Goal: Task Accomplishment & Management: Use online tool/utility

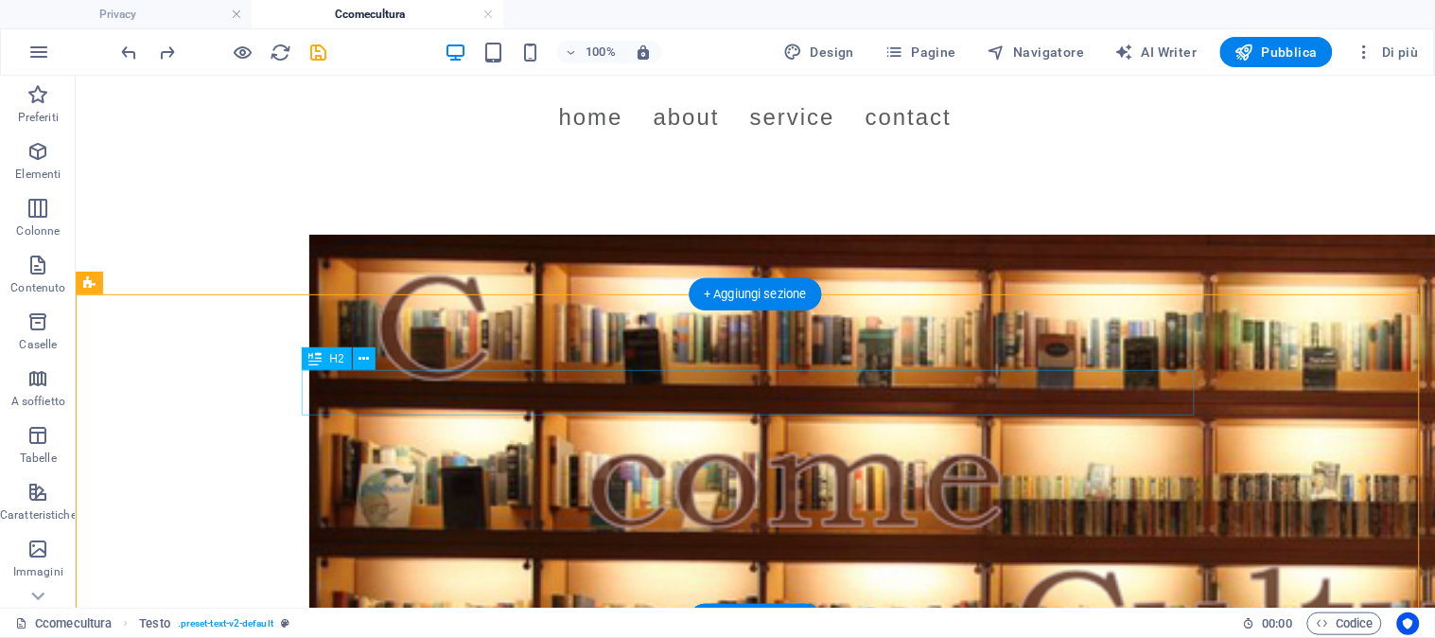
scroll to position [420, 0]
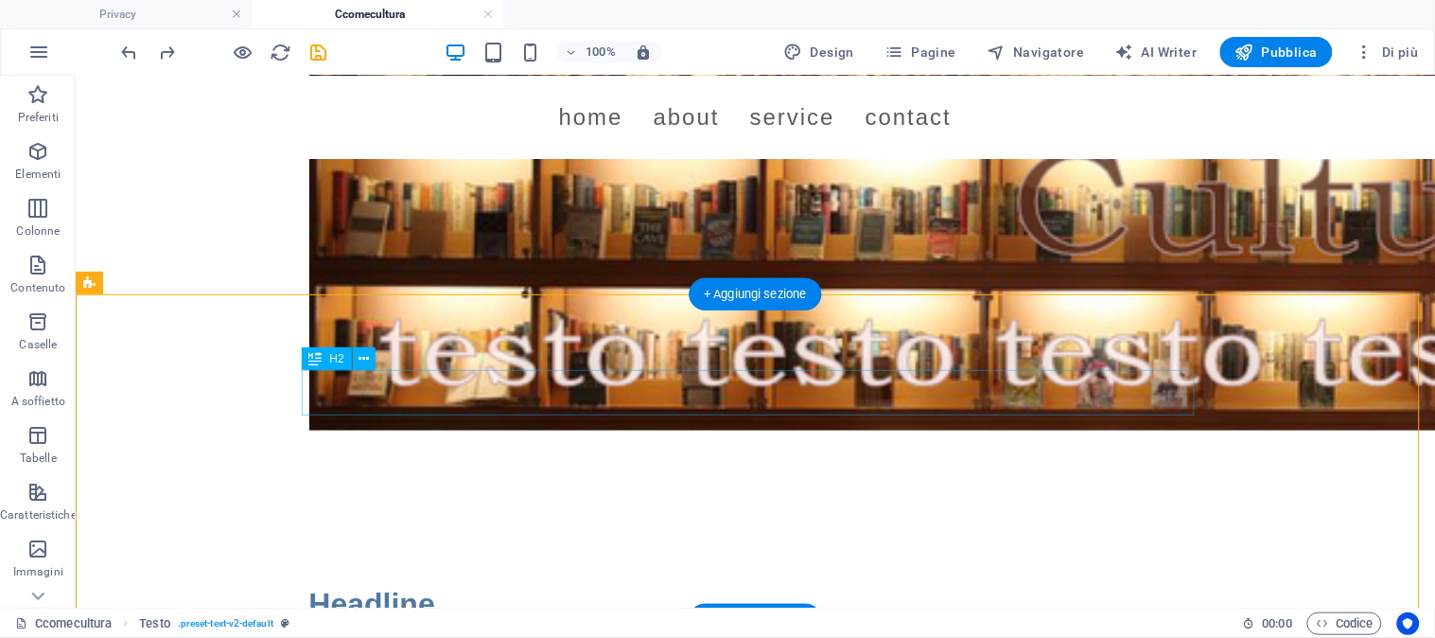
click at [377, 581] on div "Headline" at bounding box center [754, 603] width 893 height 45
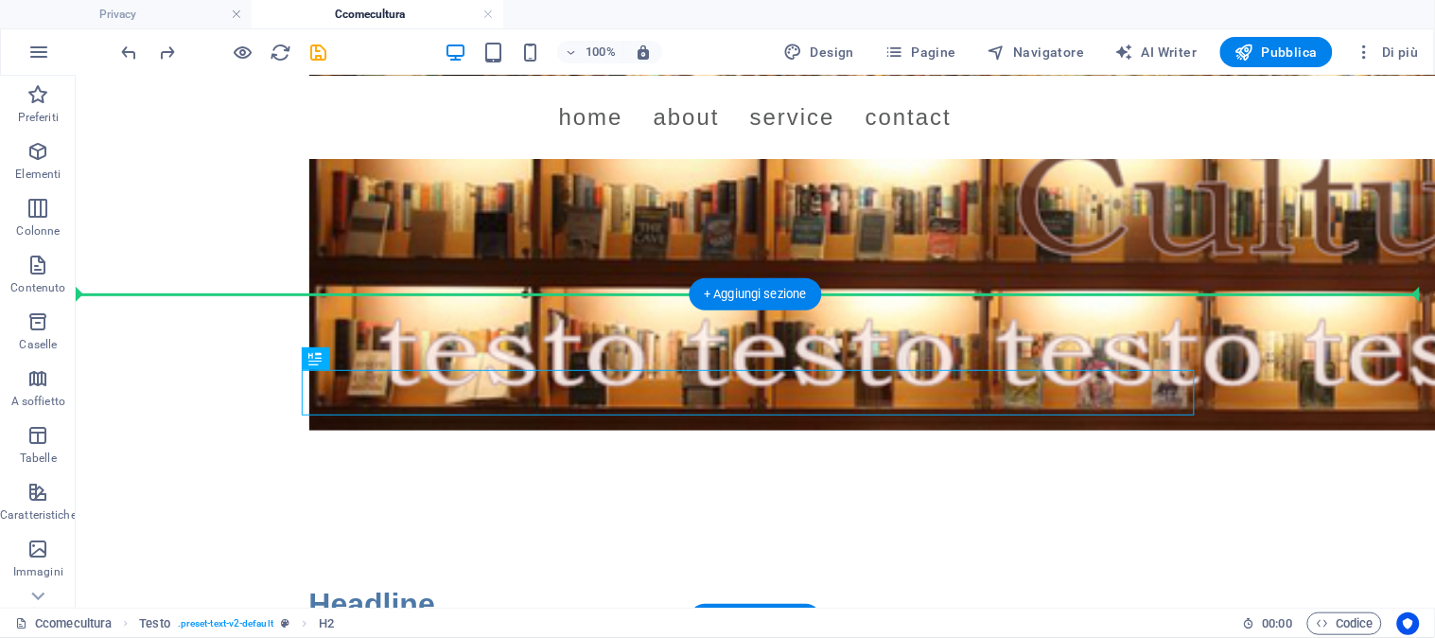
drag, startPoint x: 377, startPoint y: 385, endPoint x: 381, endPoint y: 337, distance: 48.4
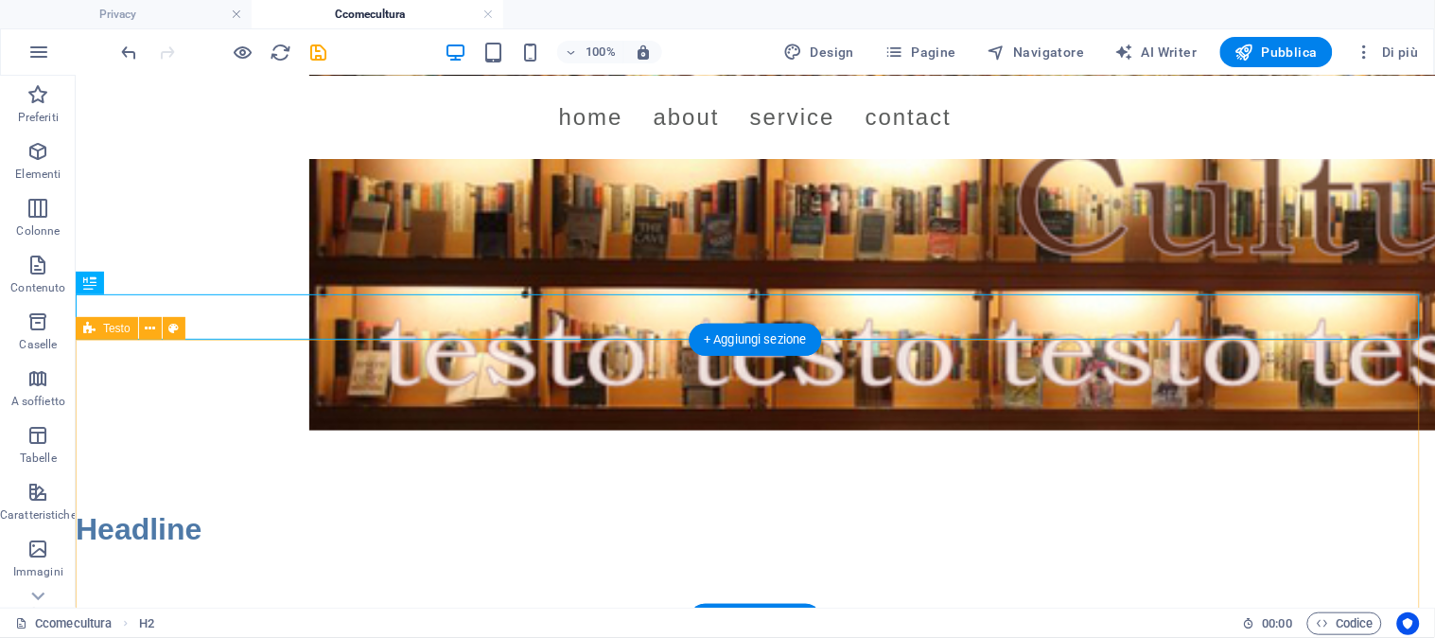
drag, startPoint x: 381, startPoint y: 337, endPoint x: 362, endPoint y: 404, distance: 69.8
click at [362, 404] on div "Menu Home About Service Contact Headline Lorem ipsum dolor sitope amet, consect…" at bounding box center [754, 398] width 1359 height 1487
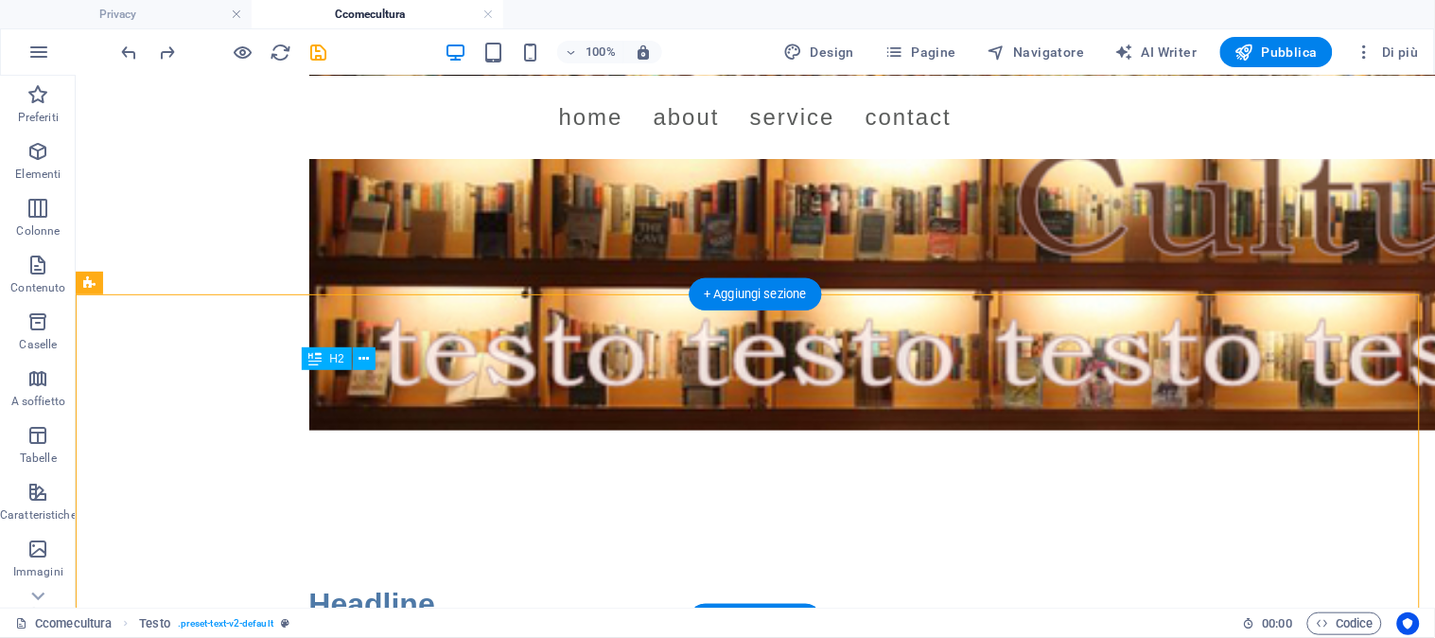
click at [368, 581] on div "Headline" at bounding box center [754, 603] width 893 height 45
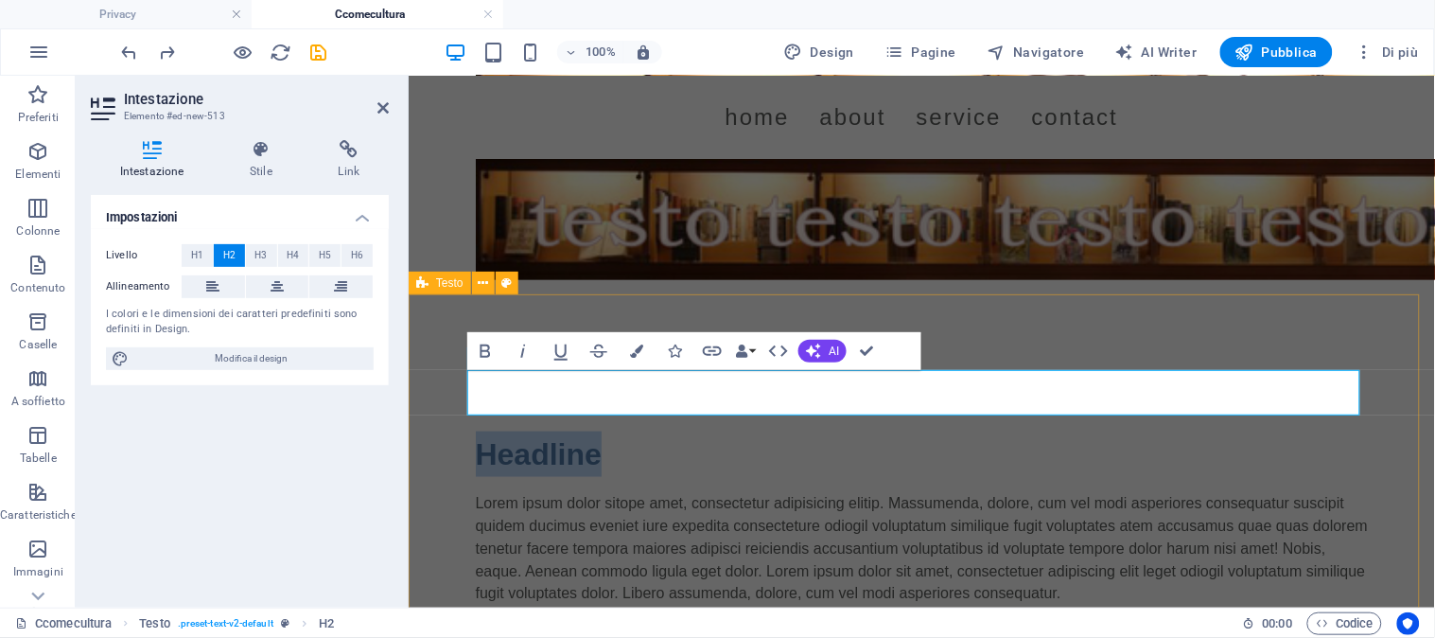
click at [425, 387] on div "Headline Lorem ipsum dolor sitope amet, consectetur adipisicing elitip. Massume…" at bounding box center [921, 517] width 1026 height 325
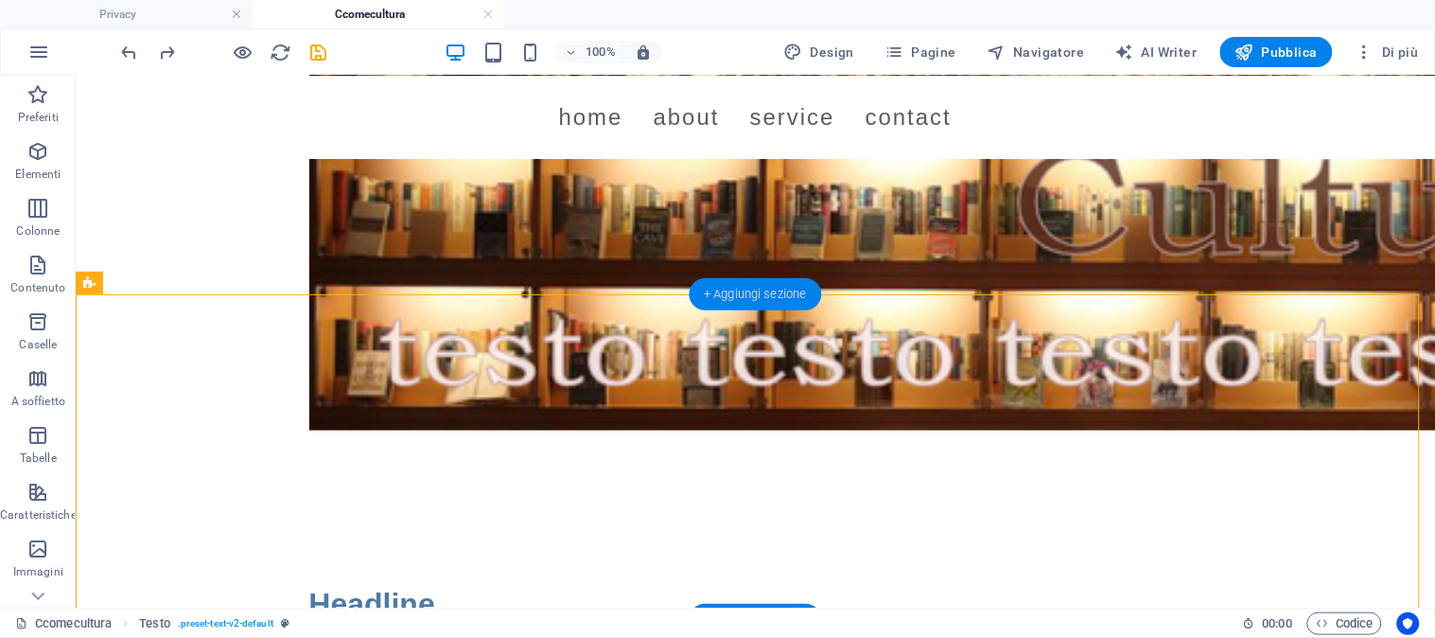
click at [779, 296] on div "+ Aggiungi sezione" at bounding box center [755, 294] width 133 height 32
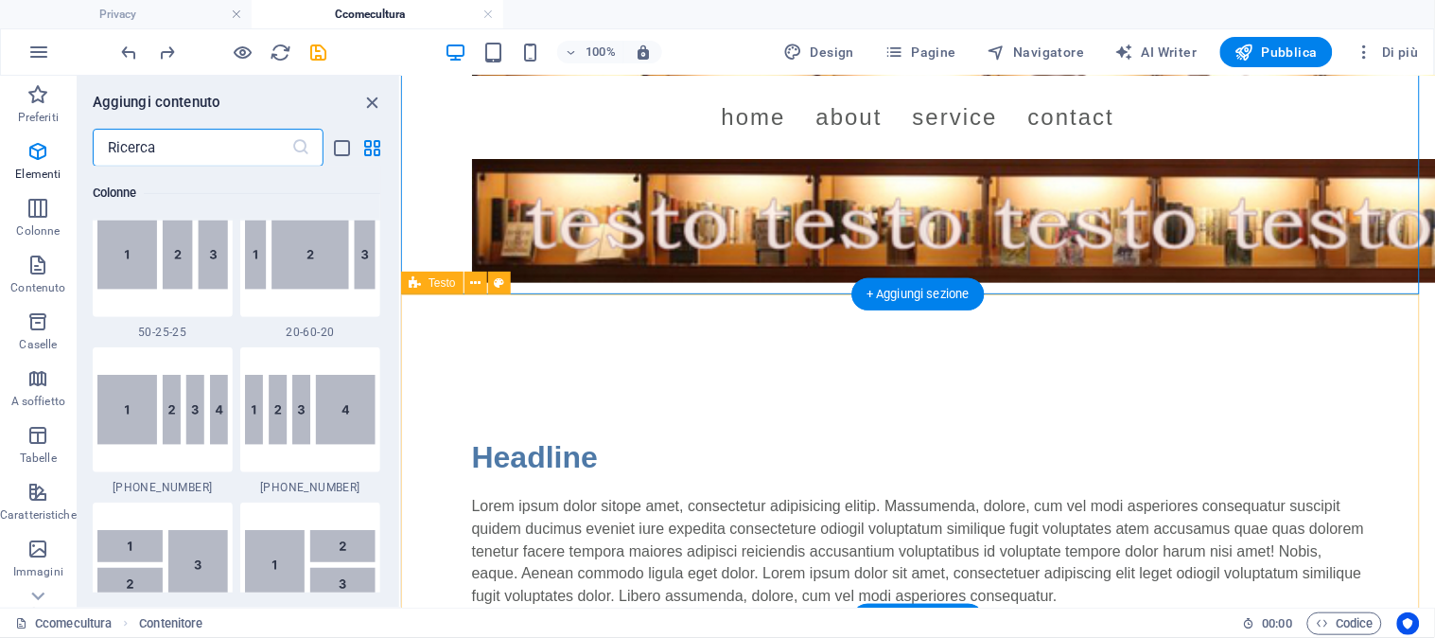
scroll to position [3308, 0]
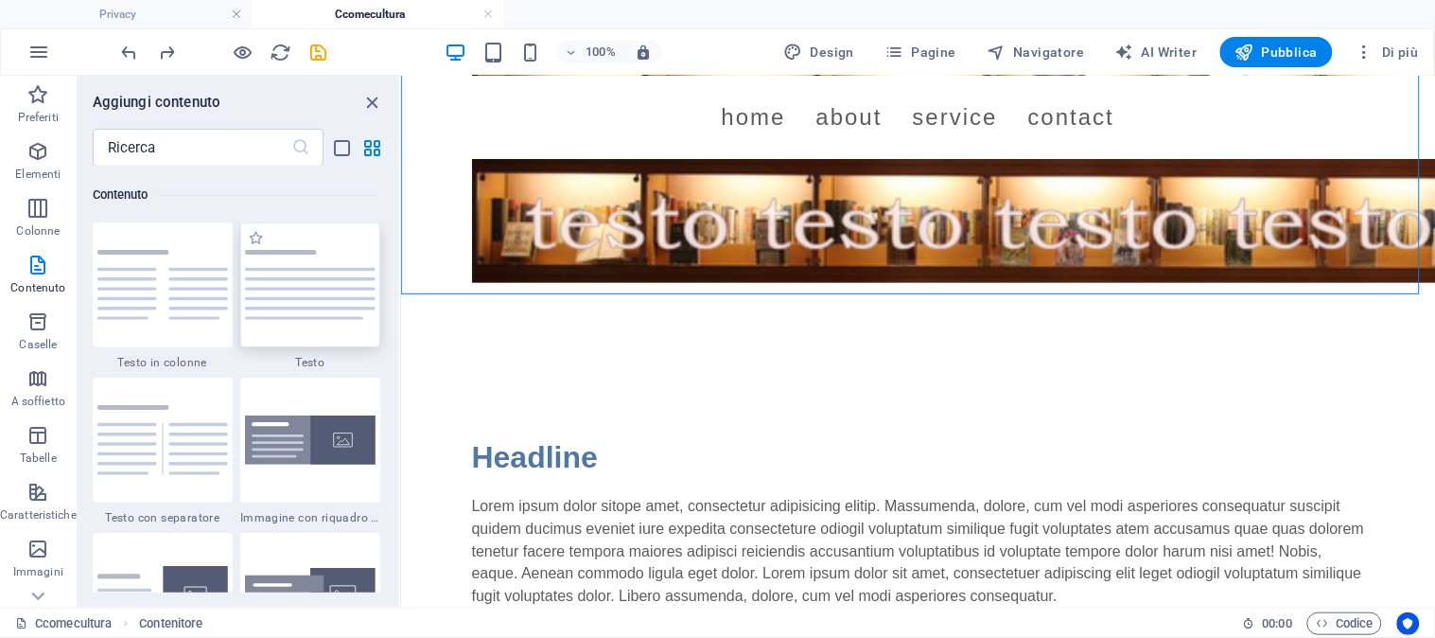
click at [316, 279] on img at bounding box center [310, 285] width 131 height 70
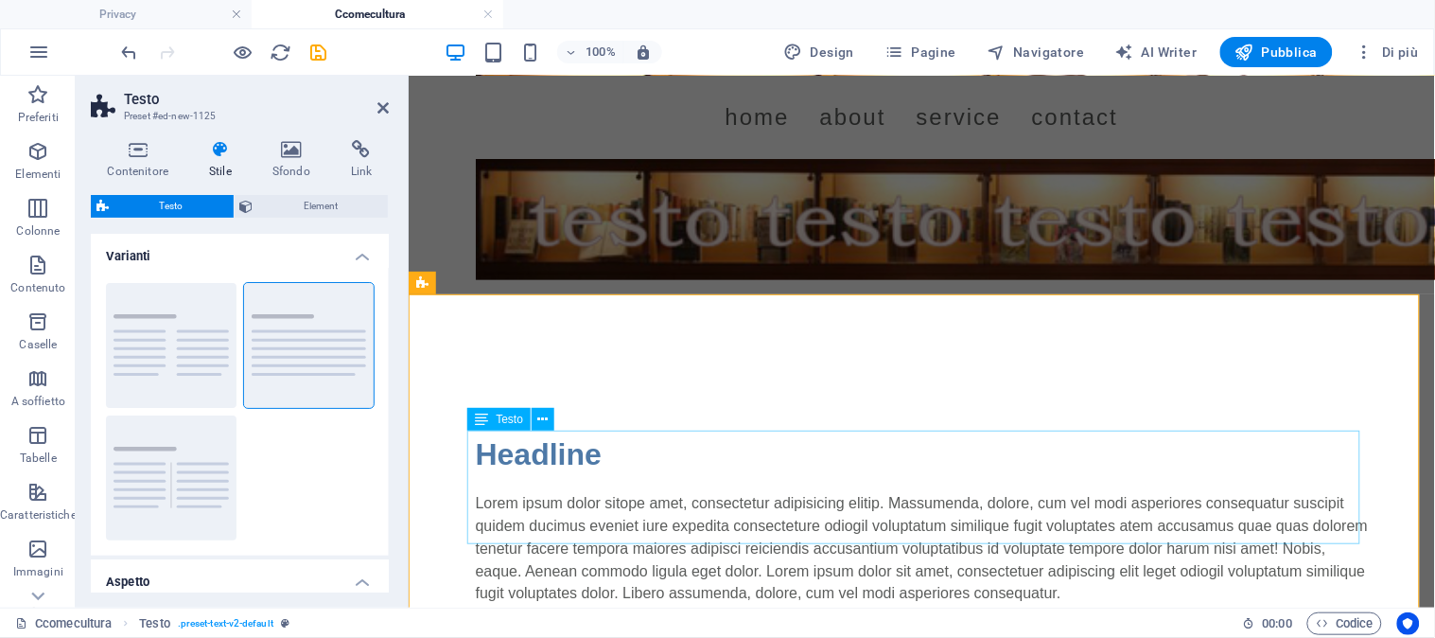
click at [907, 514] on div "Lorem ipsum dolor sitope amet, consectetur adipisicing elitip. Massumenda, dolo…" at bounding box center [921, 548] width 893 height 114
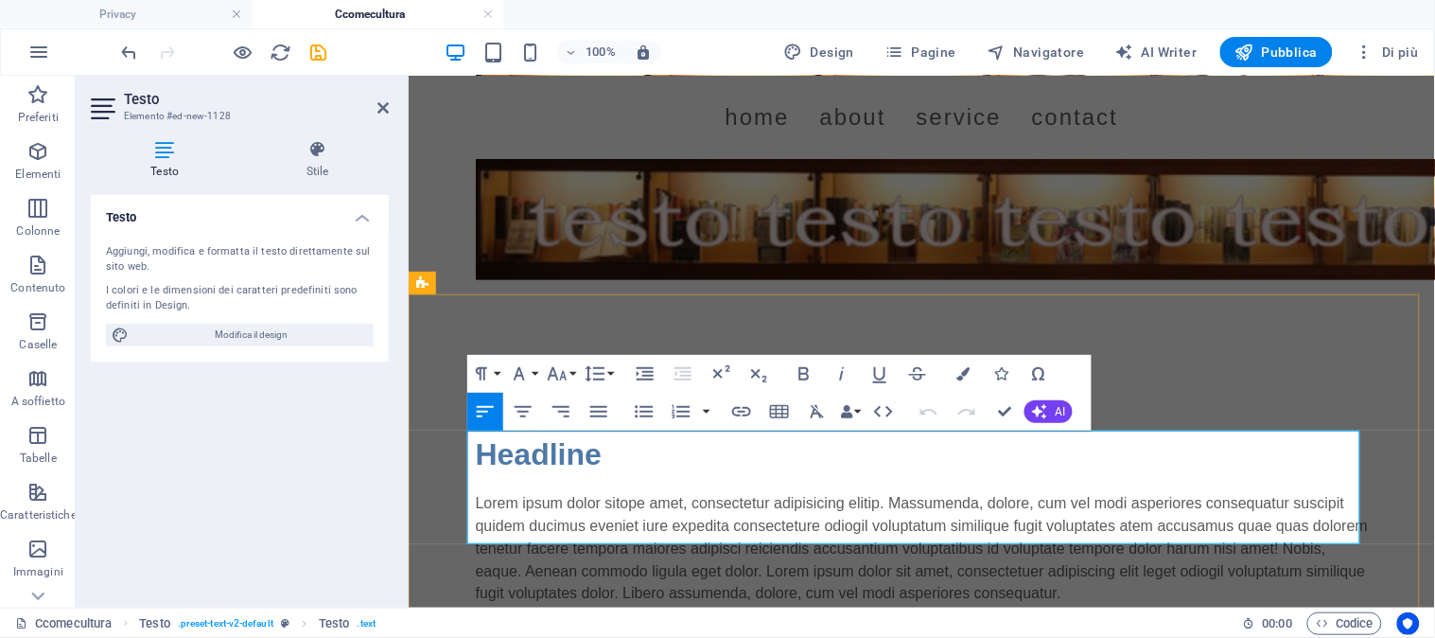
click at [907, 514] on div "Menu Home About Service Contact Headline Lorem ipsum dolor sitope amet, consect…" at bounding box center [921, 486] width 1026 height 1662
click at [907, 514] on p "Lorem ipsum dolor sitope amet, consectetur adipisicing elitip. Massumenda, dolo…" at bounding box center [921, 548] width 893 height 114
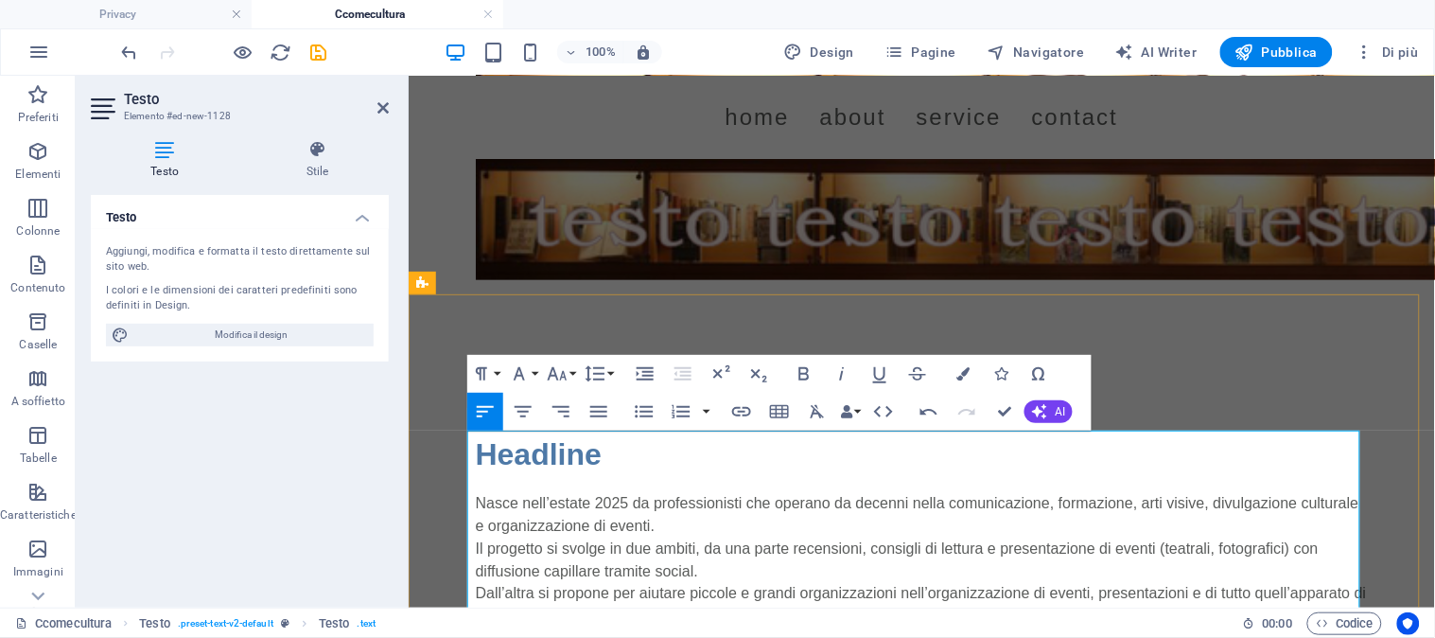
scroll to position [24506, 0]
click at [1184, 430] on div "Headline" at bounding box center [921, 452] width 893 height 45
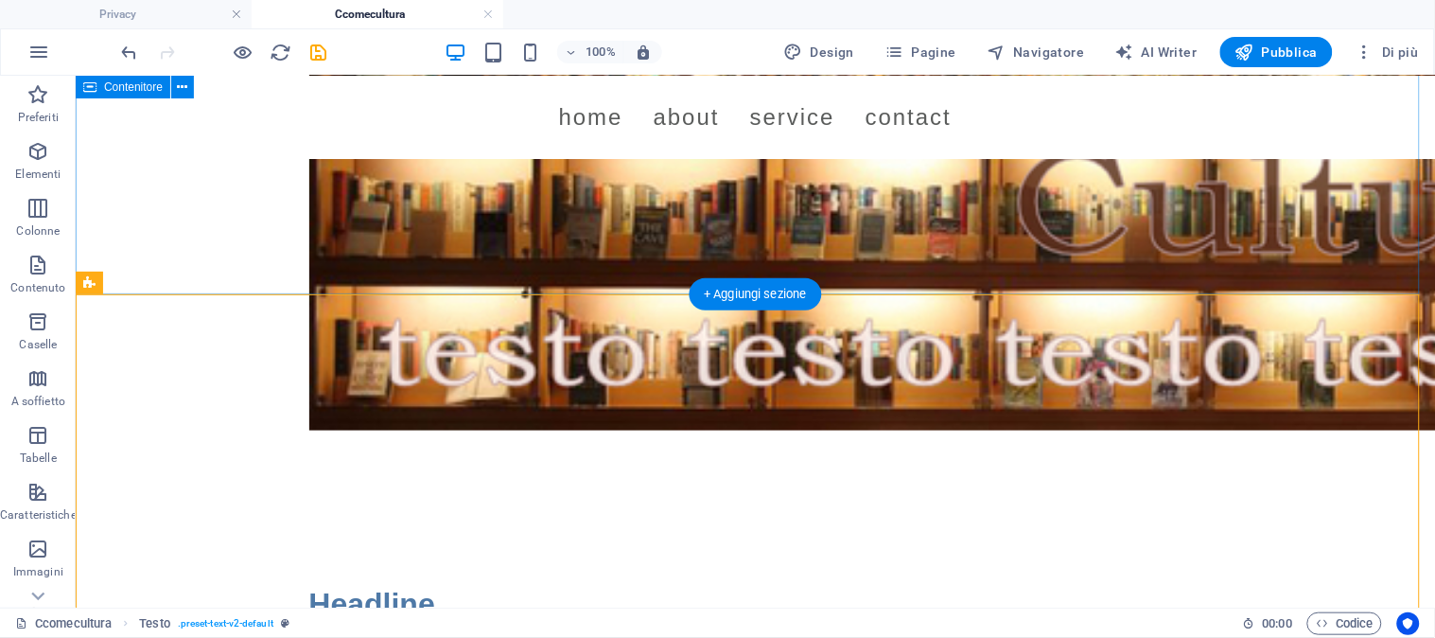
click at [1057, 255] on div at bounding box center [754, 80] width 1359 height 850
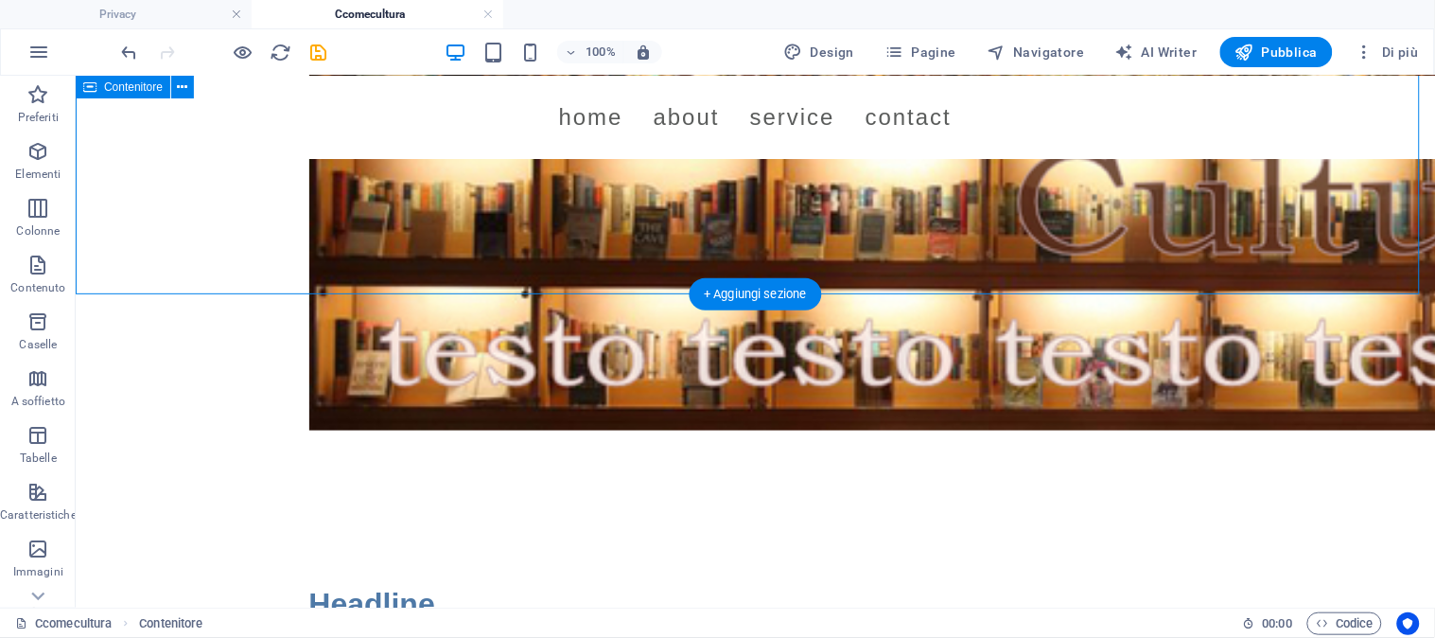
click at [162, 233] on div at bounding box center [754, 80] width 1359 height 850
click at [136, 208] on div at bounding box center [754, 80] width 1359 height 850
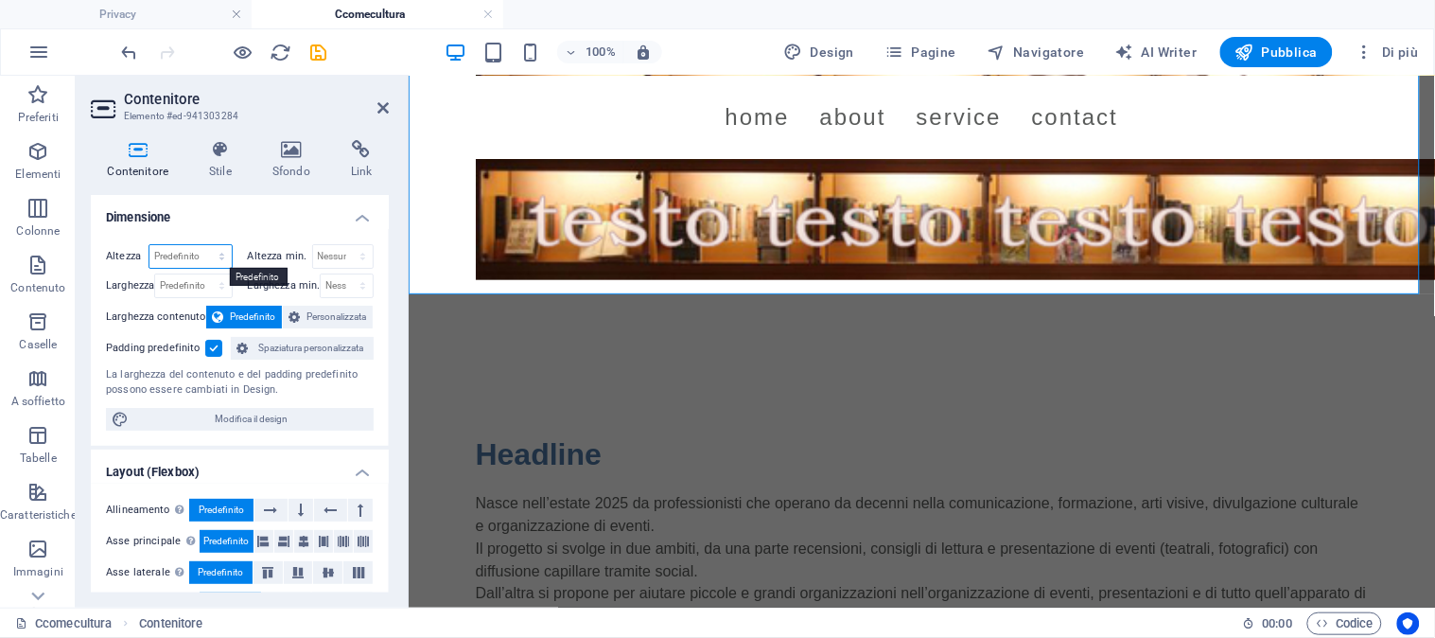
click at [174, 259] on select "Predefinito px rem % vh vw" at bounding box center [190, 256] width 82 height 23
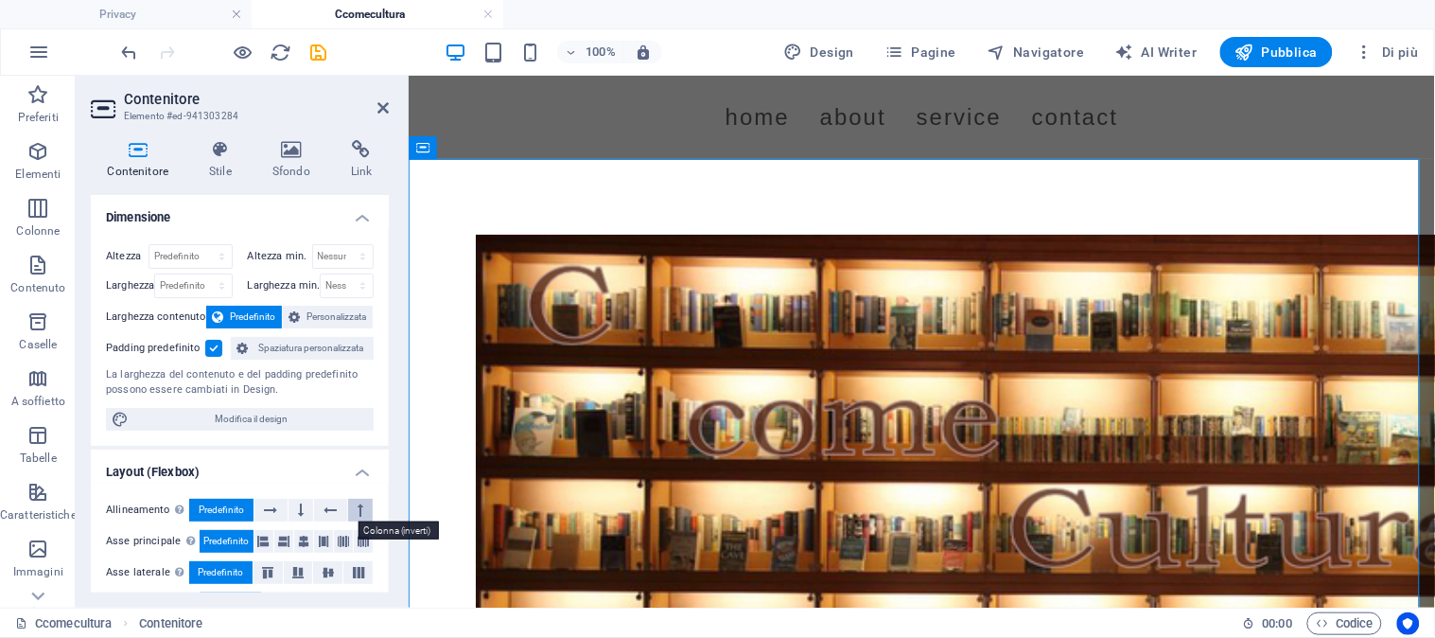
click at [358, 509] on icon at bounding box center [361, 510] width 6 height 23
drag, startPoint x: 381, startPoint y: 306, endPoint x: 383, endPoint y: 331, distance: 24.7
click at [383, 331] on div "Altezza Predefinito px rem % vh vw Altezza min. Nessuno px rem % vh vw Larghezz…" at bounding box center [240, 337] width 298 height 217
drag, startPoint x: 383, startPoint y: 331, endPoint x: 382, endPoint y: 381, distance: 50.1
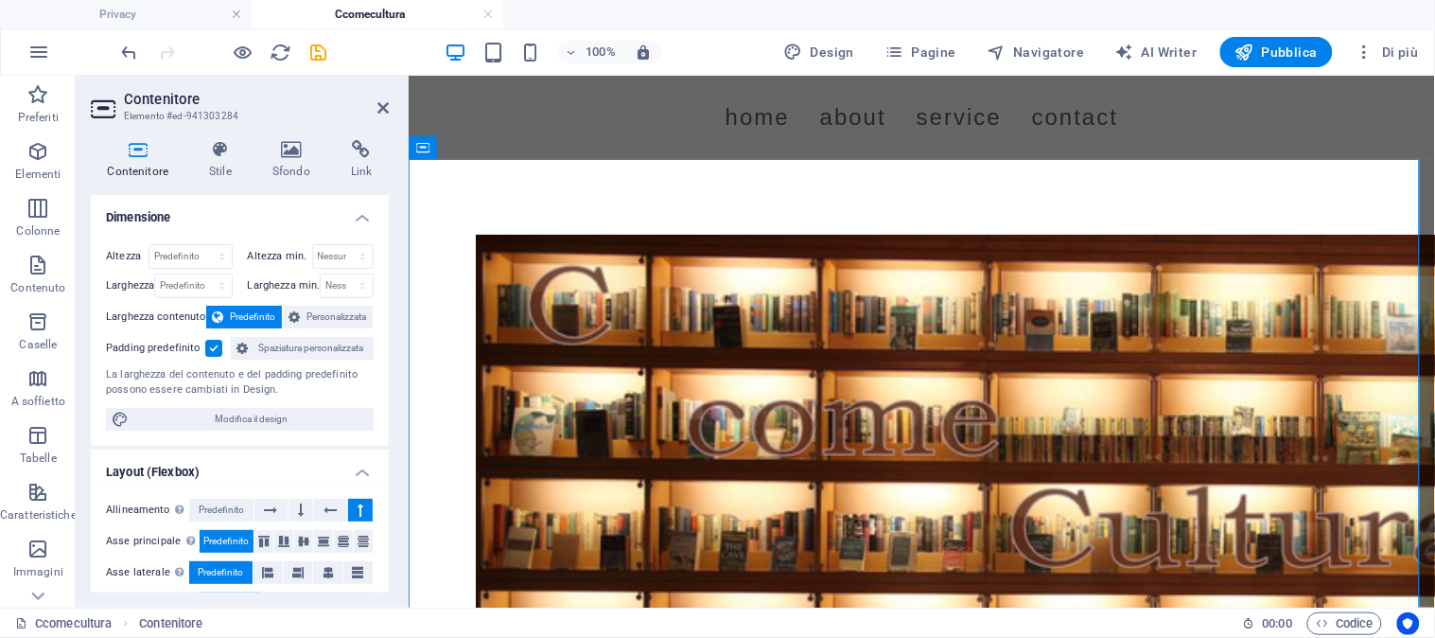
click at [382, 381] on div "Altezza Predefinito px rem % vh vw Altezza min. Nessuno px rem % vh vw Larghezz…" at bounding box center [240, 337] width 298 height 217
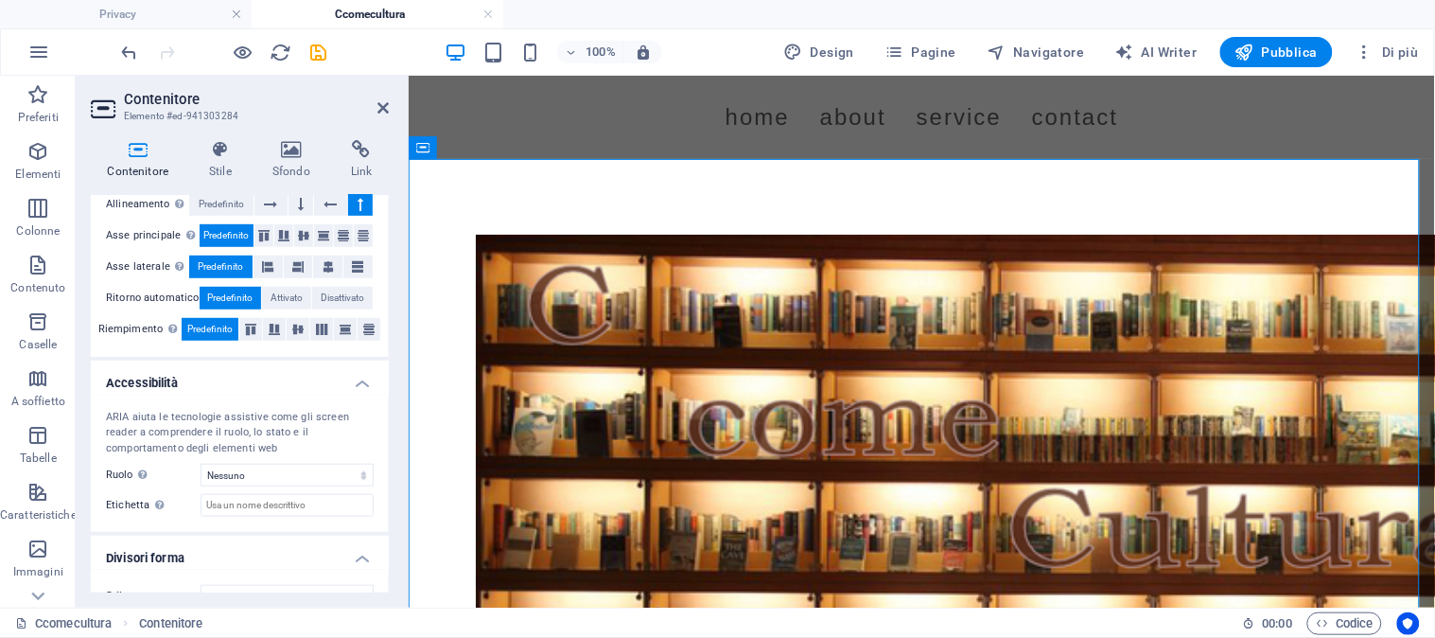
scroll to position [303, 0]
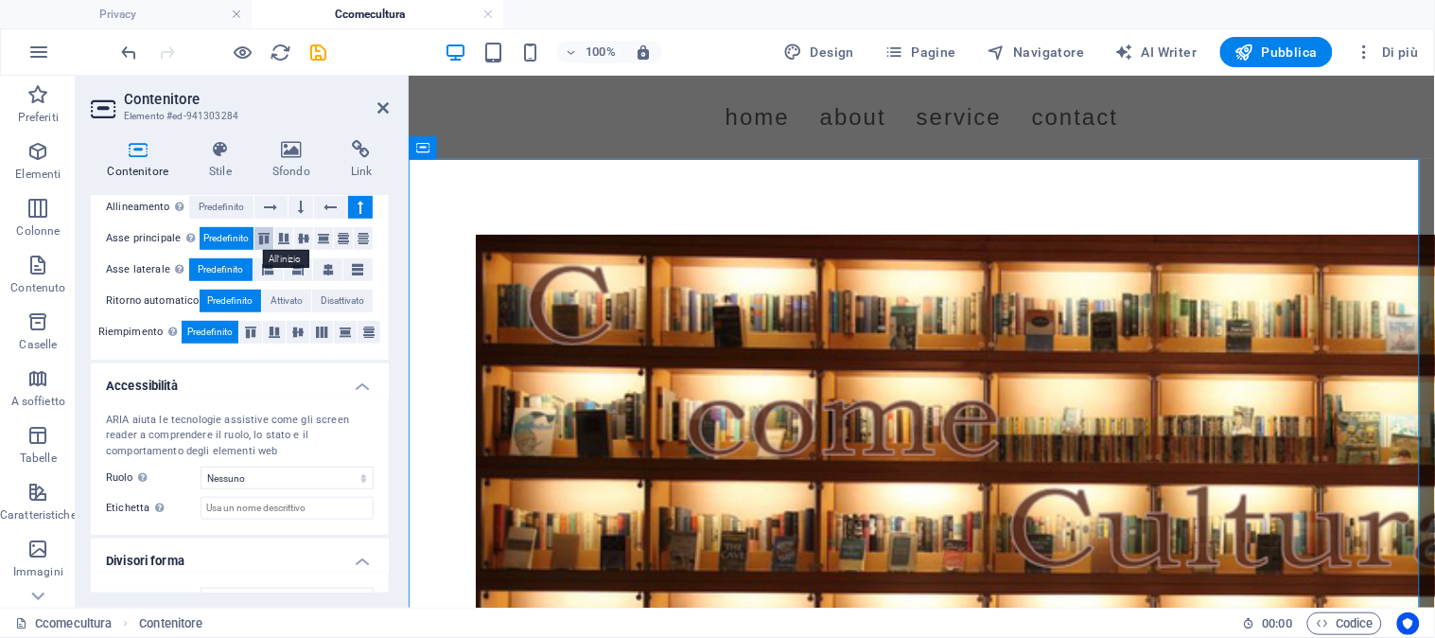
click at [260, 237] on icon at bounding box center [264, 238] width 23 height 11
click at [248, 331] on icon at bounding box center [250, 331] width 23 height 11
click at [259, 329] on icon at bounding box center [250, 331] width 23 height 11
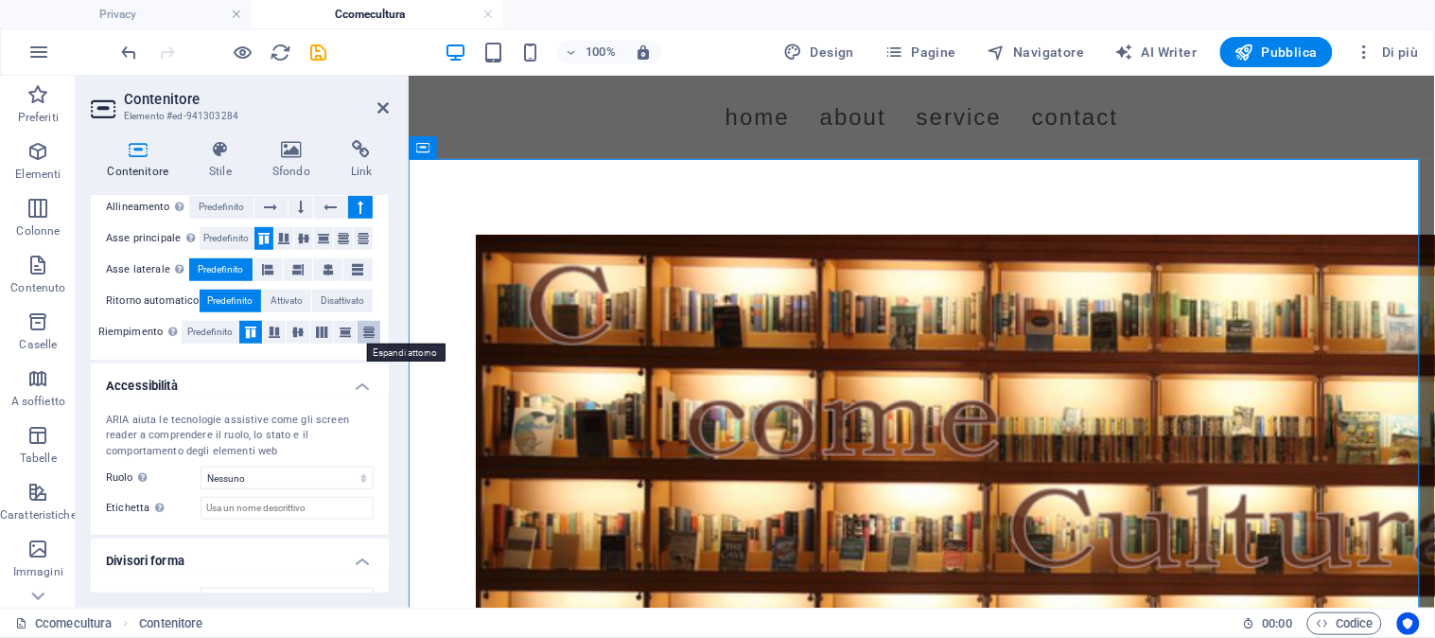
click at [367, 337] on icon at bounding box center [369, 331] width 23 height 11
click at [251, 326] on icon at bounding box center [250, 331] width 23 height 11
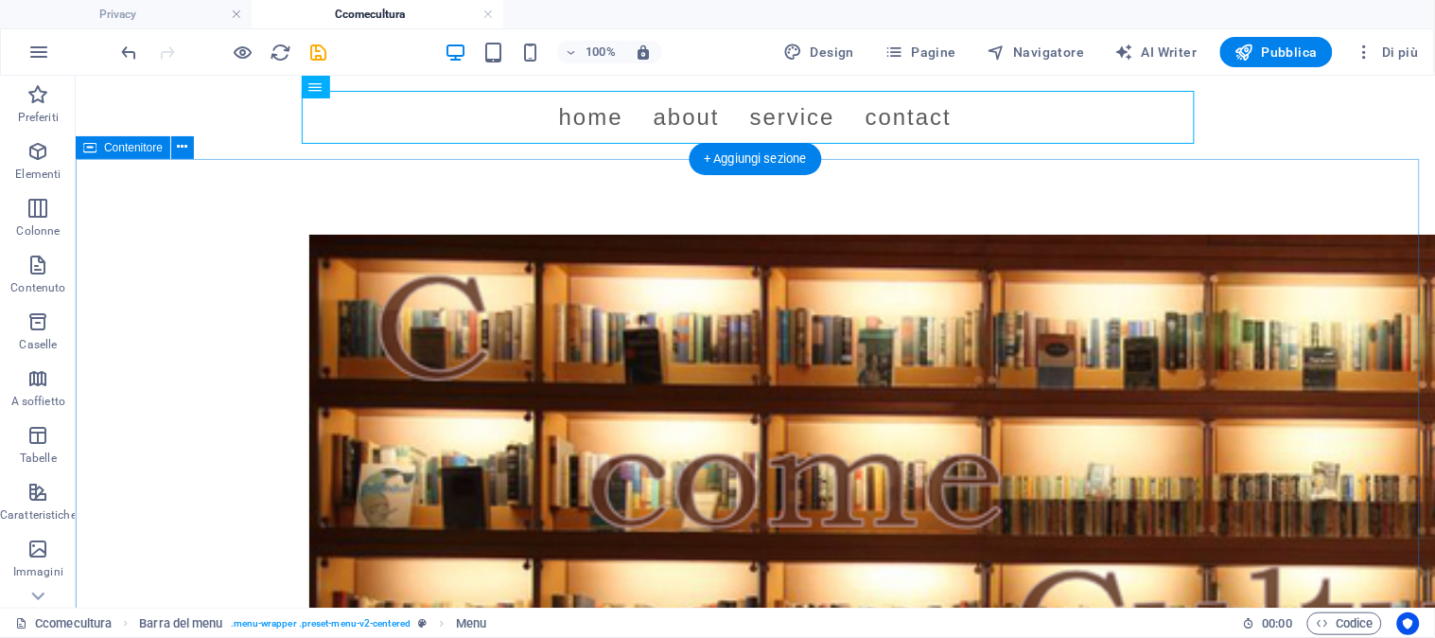
click at [270, 192] on div at bounding box center [754, 541] width 1359 height 767
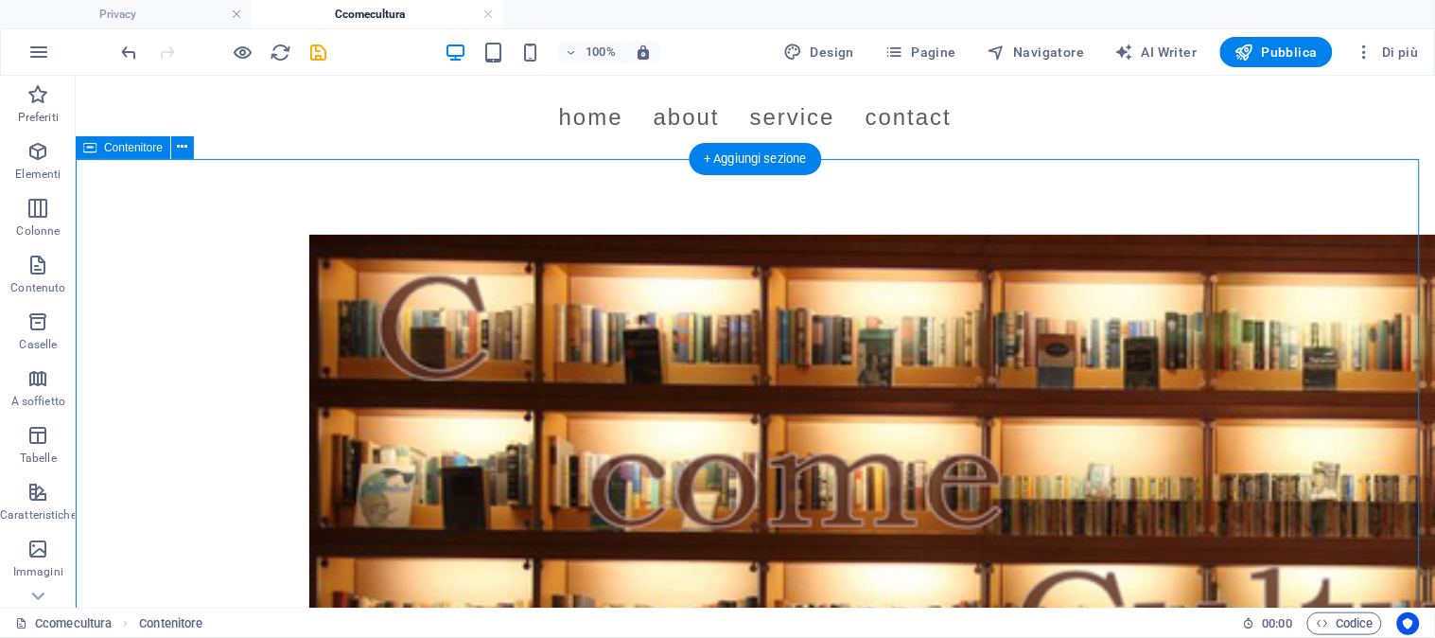
click at [469, 162] on div at bounding box center [754, 541] width 1359 height 767
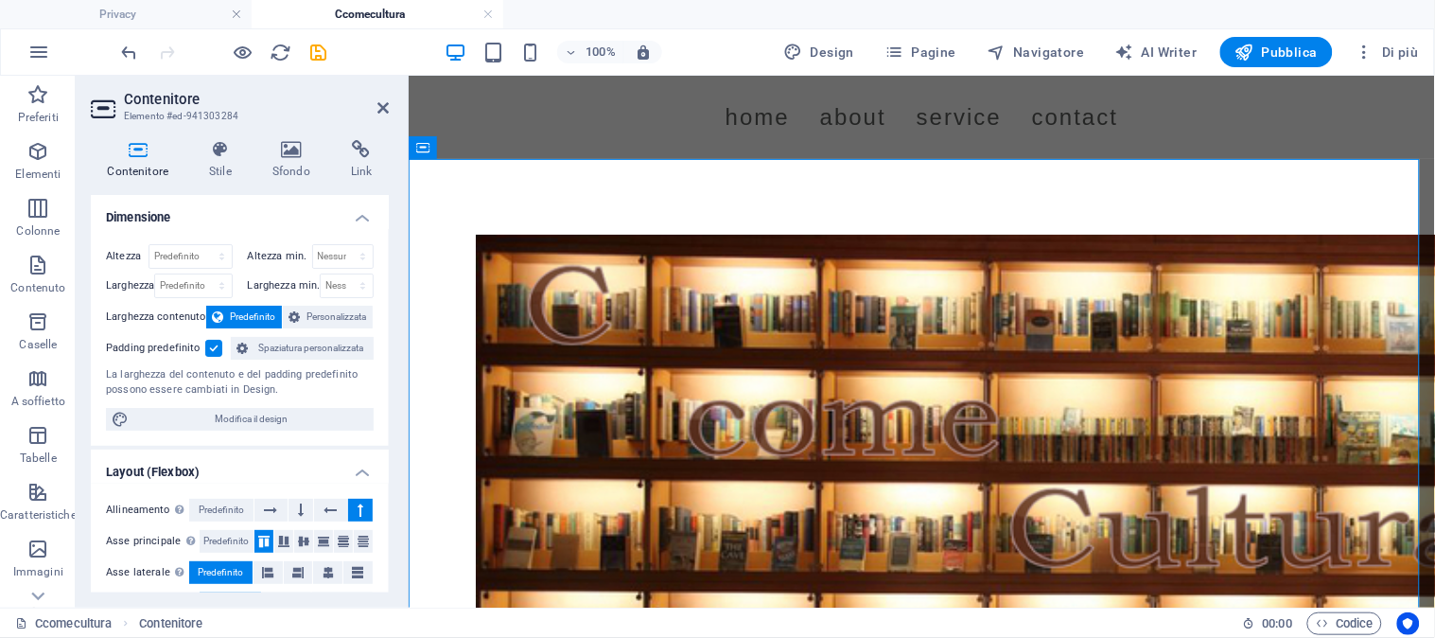
click at [357, 215] on h4 "Dimensione" at bounding box center [240, 212] width 298 height 34
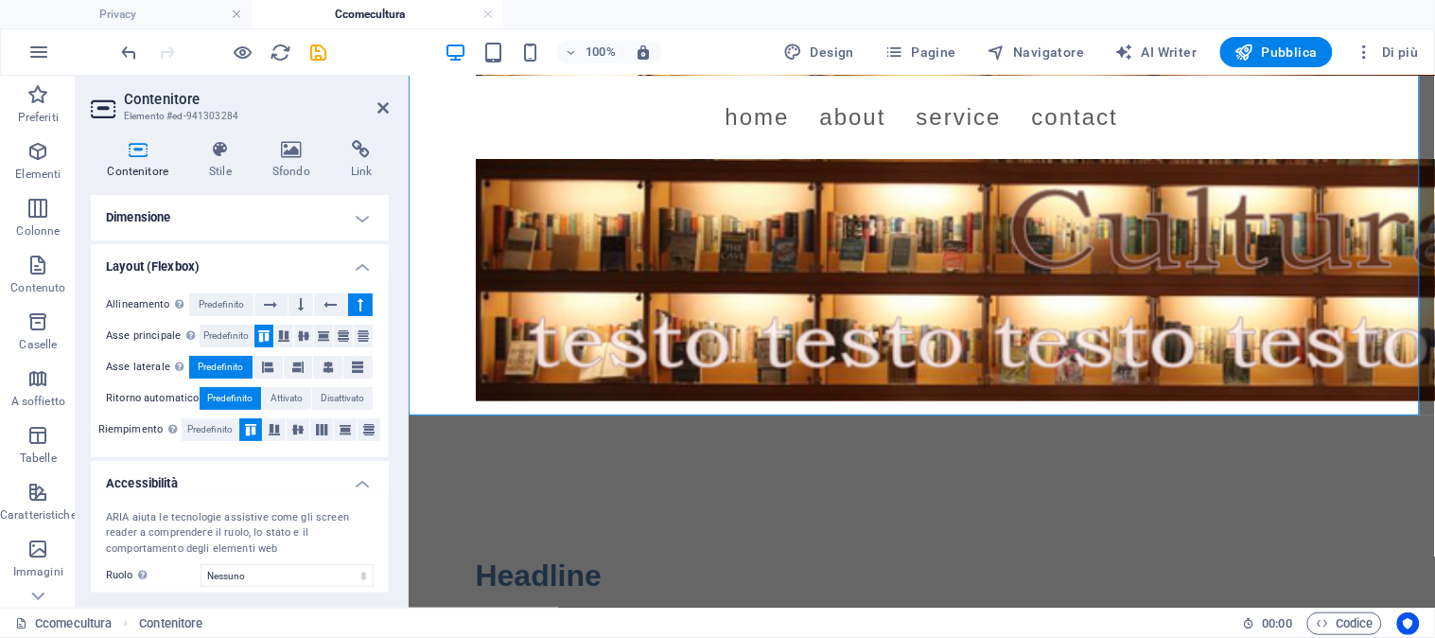
scroll to position [284, 0]
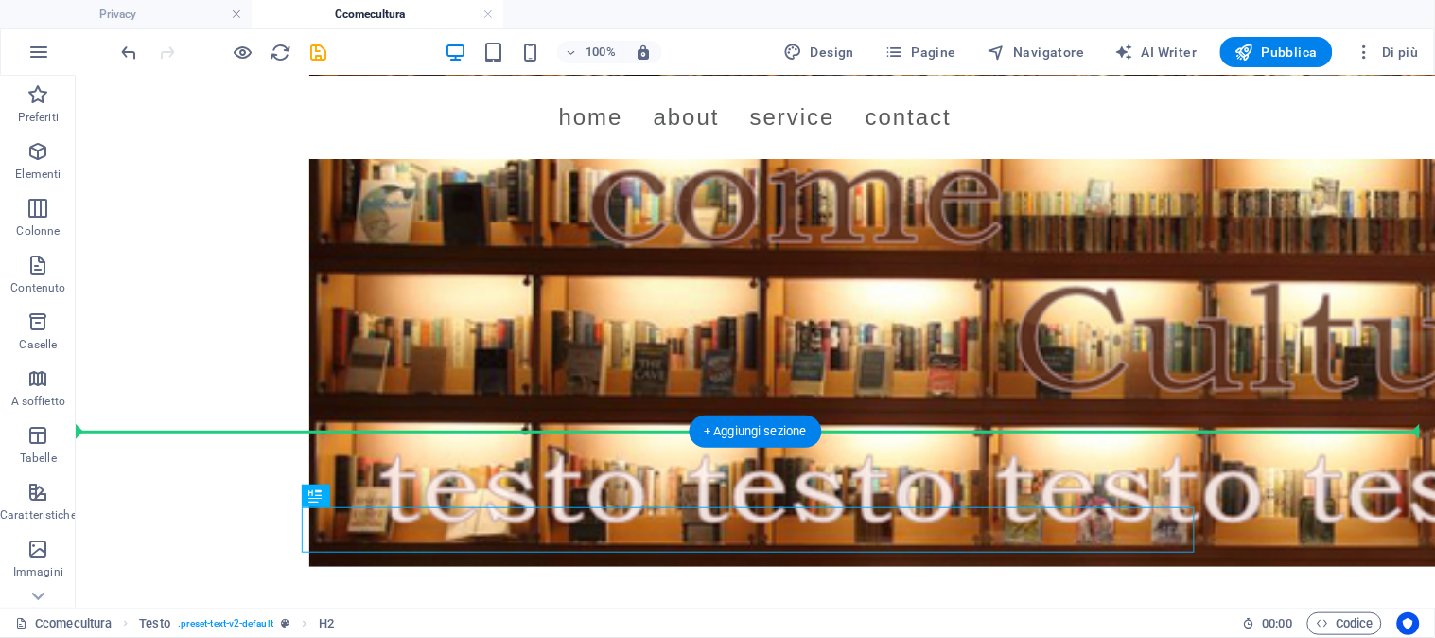
drag, startPoint x: 260, startPoint y: 511, endPoint x: 642, endPoint y: 362, distance: 410.0
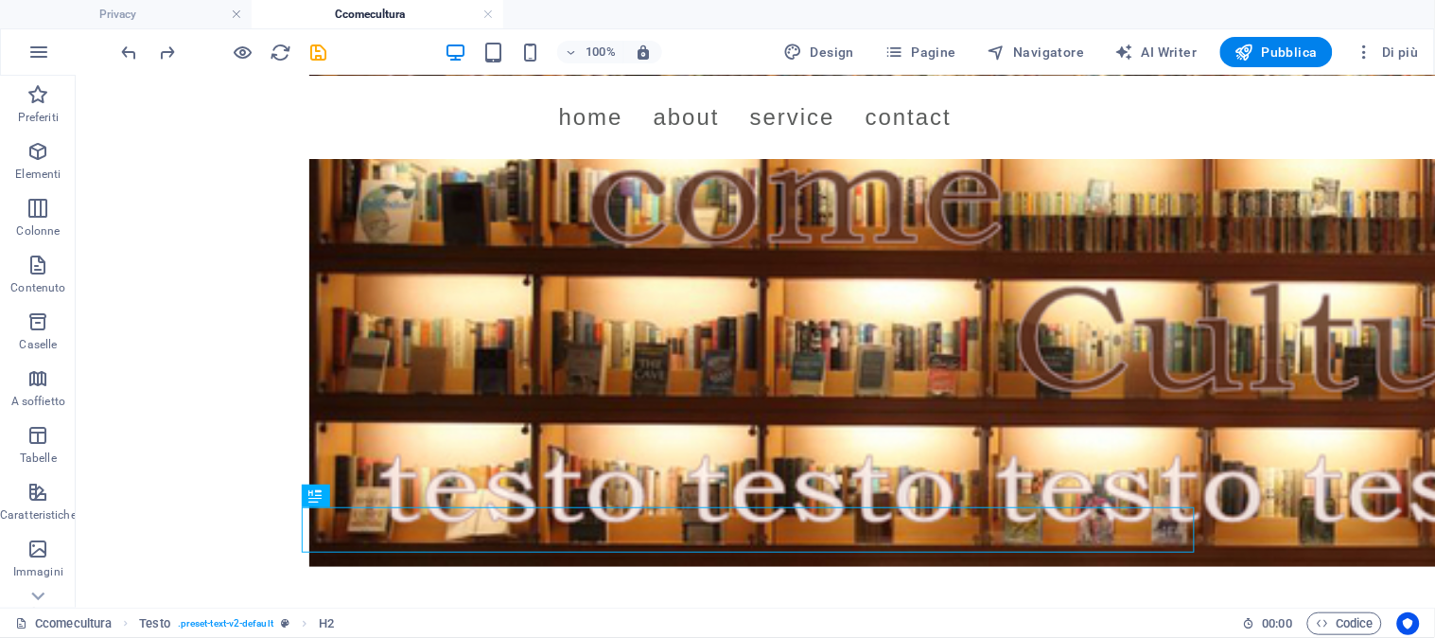
scroll to position [0, 0]
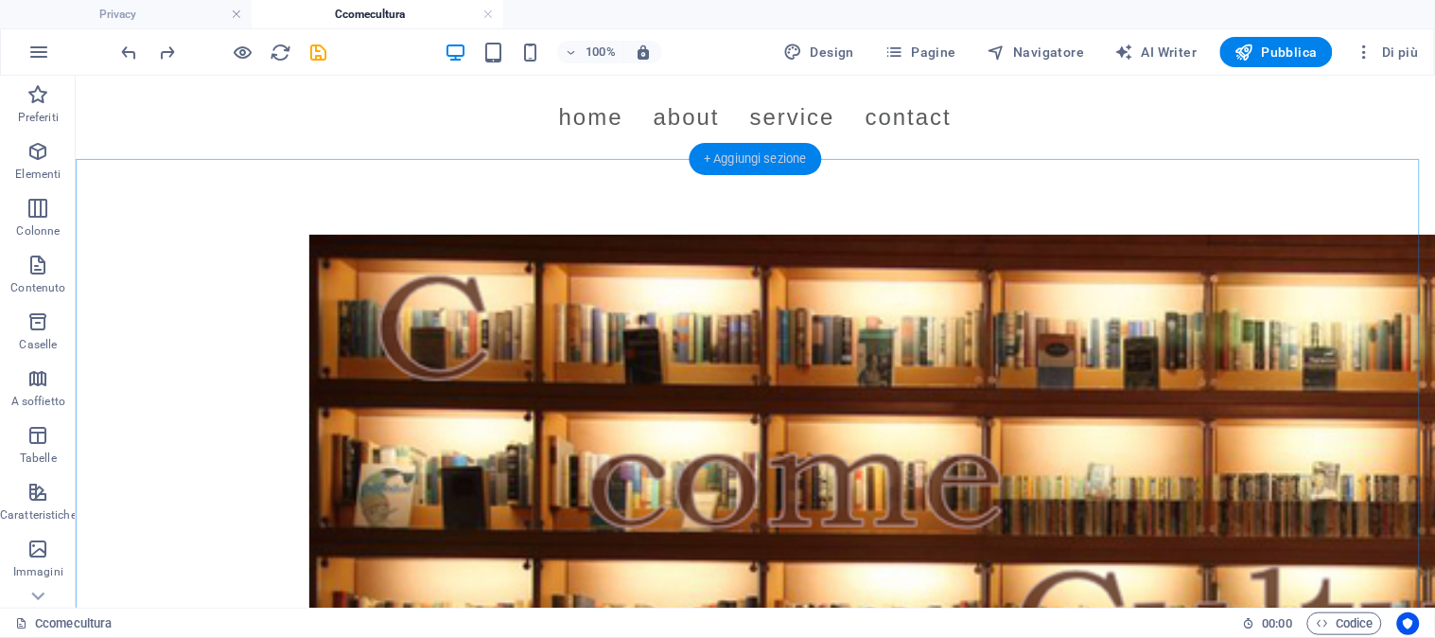
click at [779, 164] on div "+ Aggiungi sezione" at bounding box center [755, 159] width 133 height 32
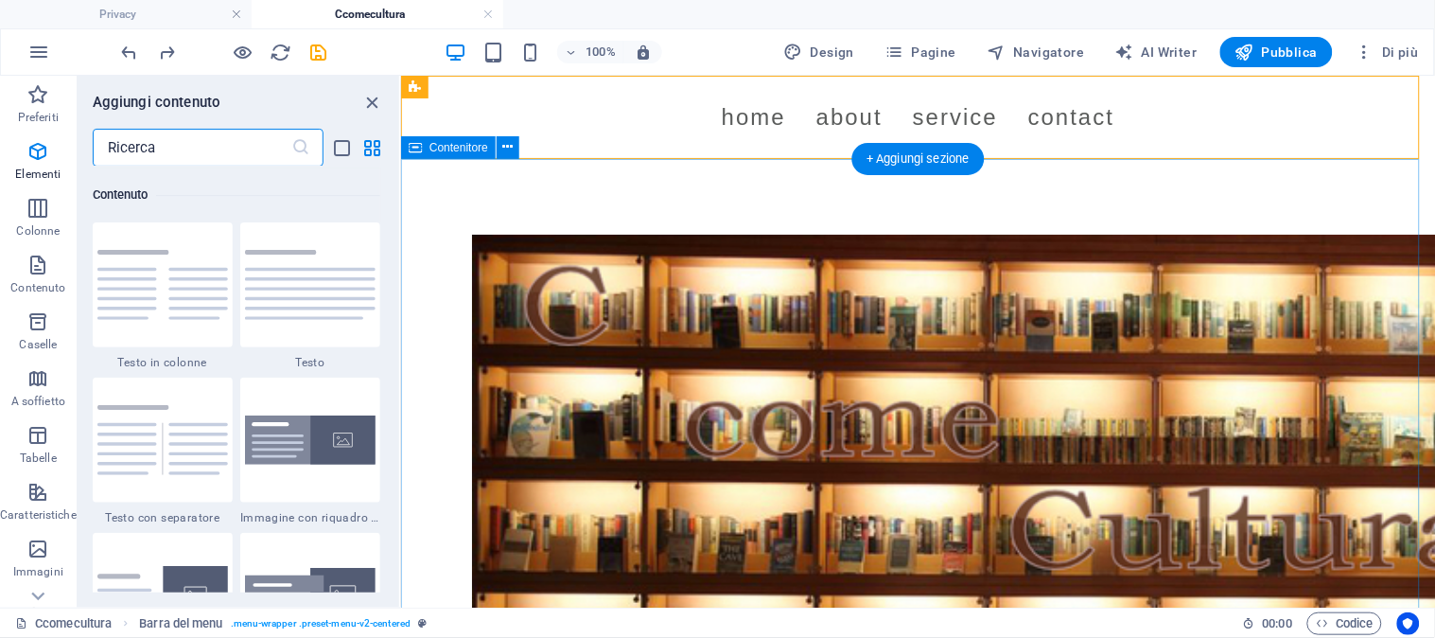
scroll to position [3308, 0]
click at [921, 165] on div "+ Aggiungi sezione" at bounding box center [917, 159] width 133 height 32
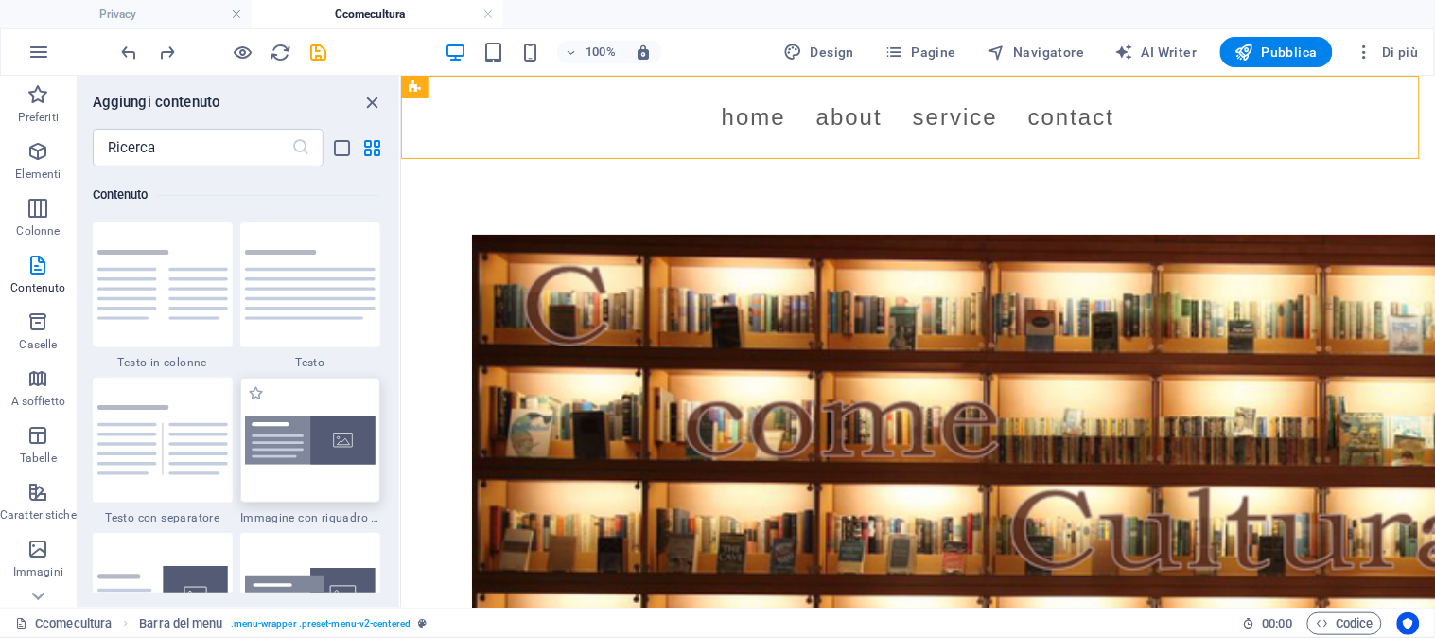
click at [360, 446] on img at bounding box center [310, 440] width 131 height 50
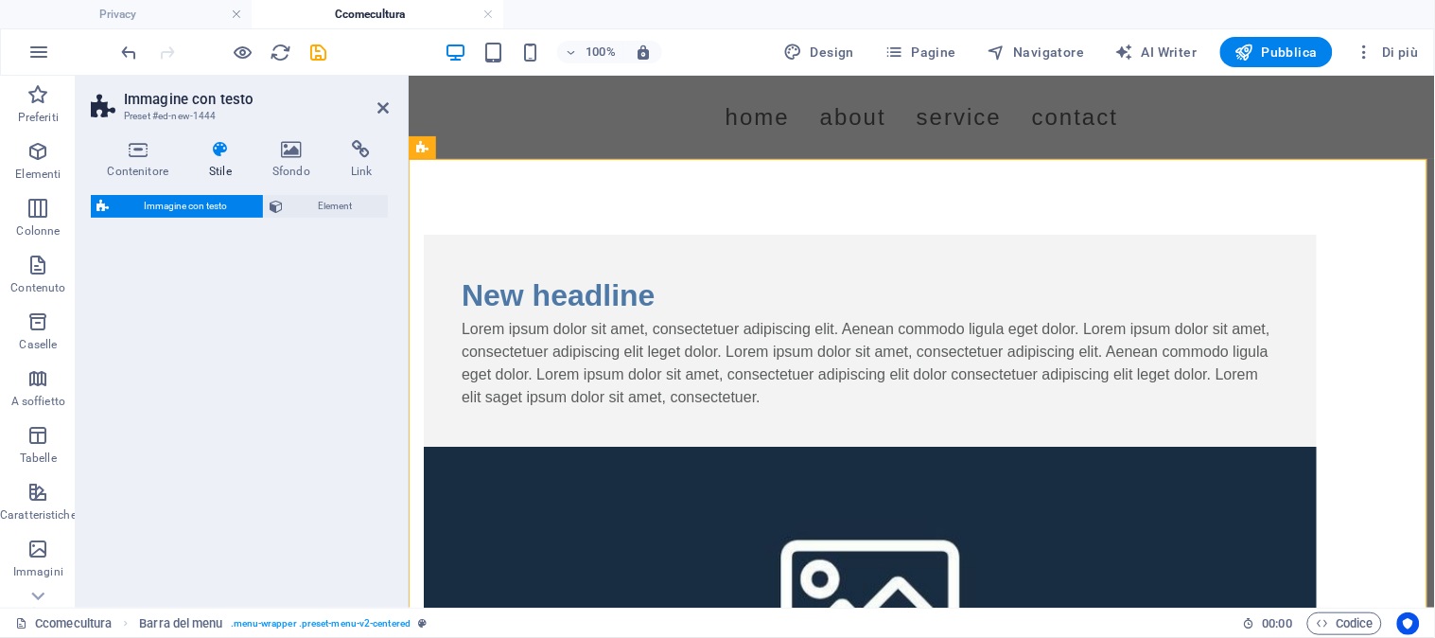
select select "rem"
select select "px"
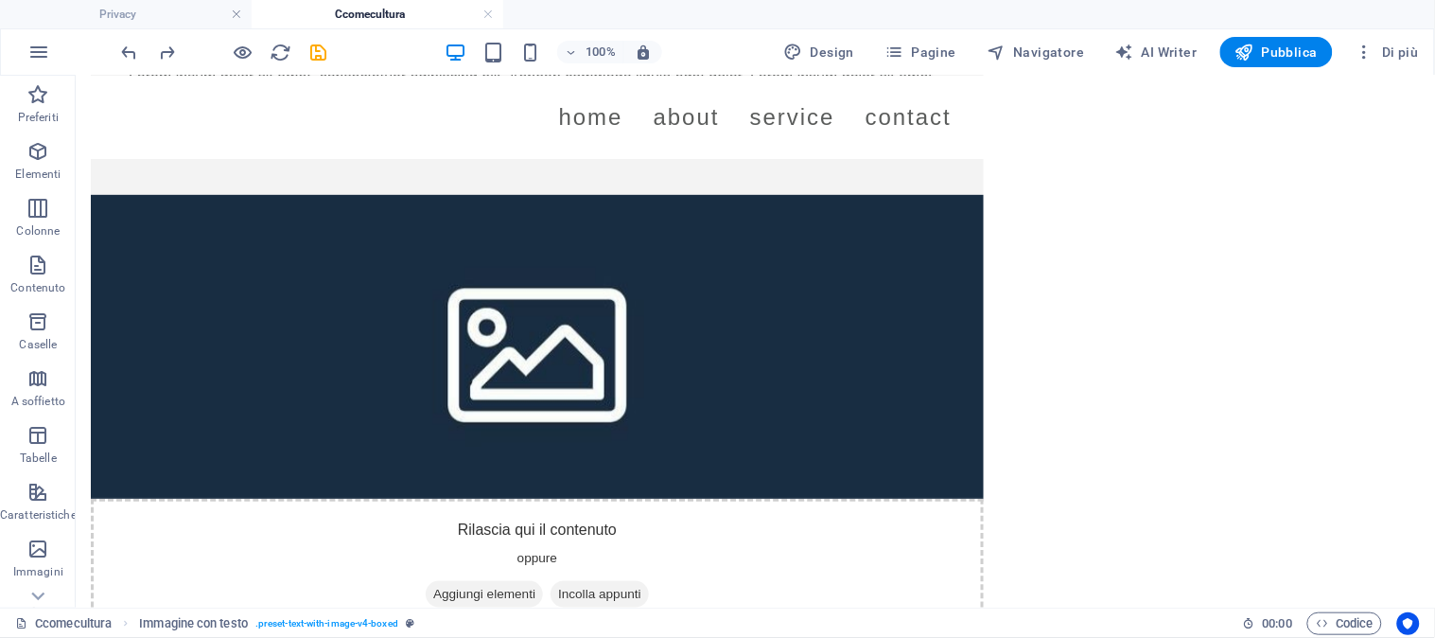
scroll to position [0, 0]
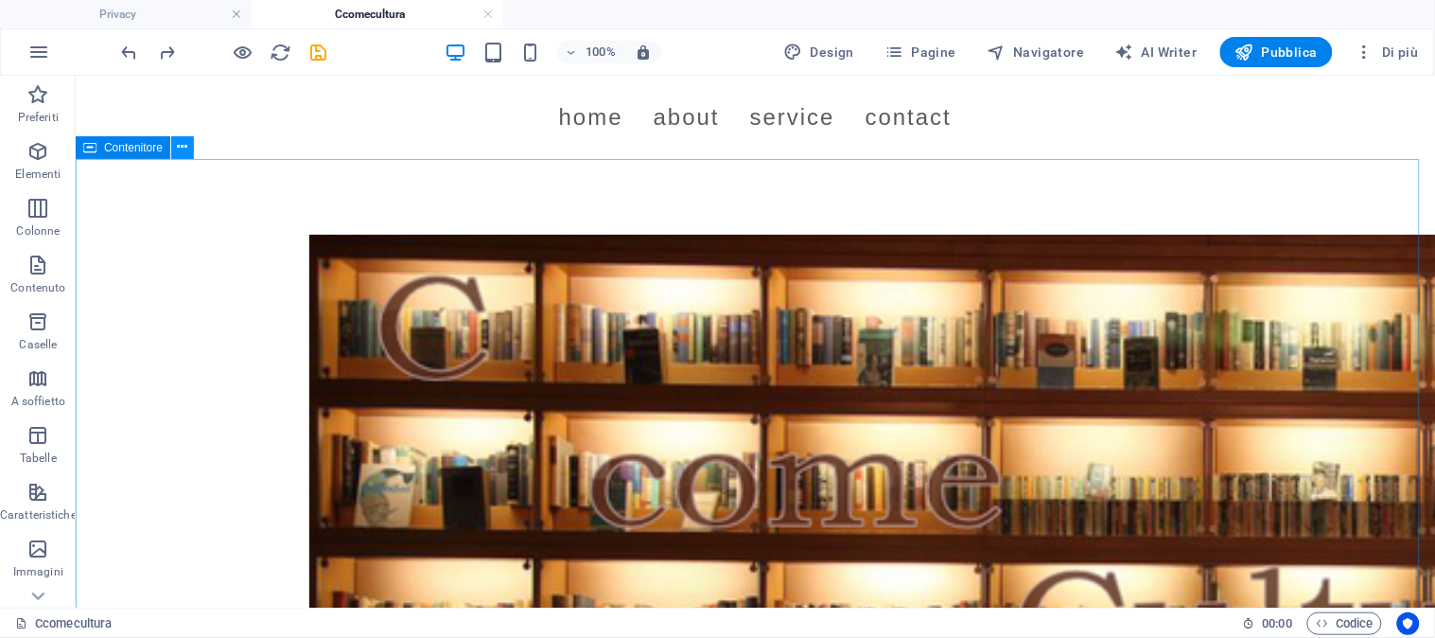
click at [180, 148] on icon at bounding box center [183, 147] width 10 height 20
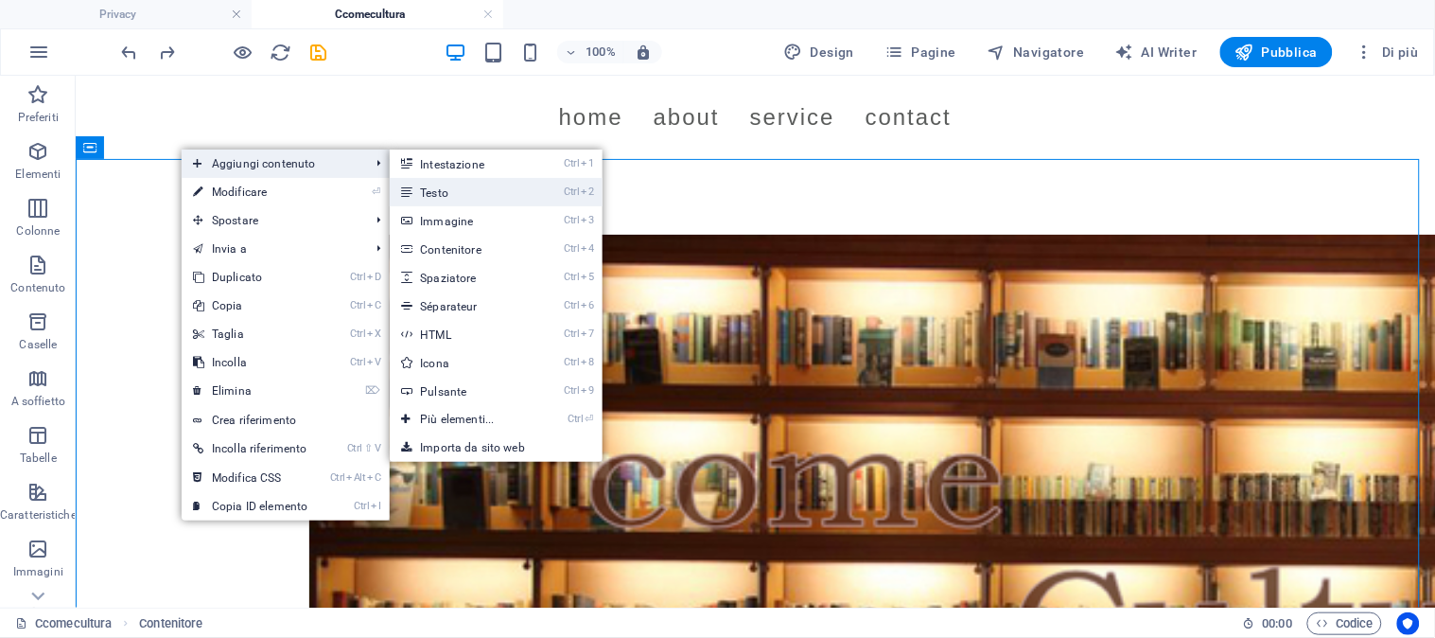
click at [437, 193] on link "Ctrl 2 Testo" at bounding box center [461, 192] width 142 height 28
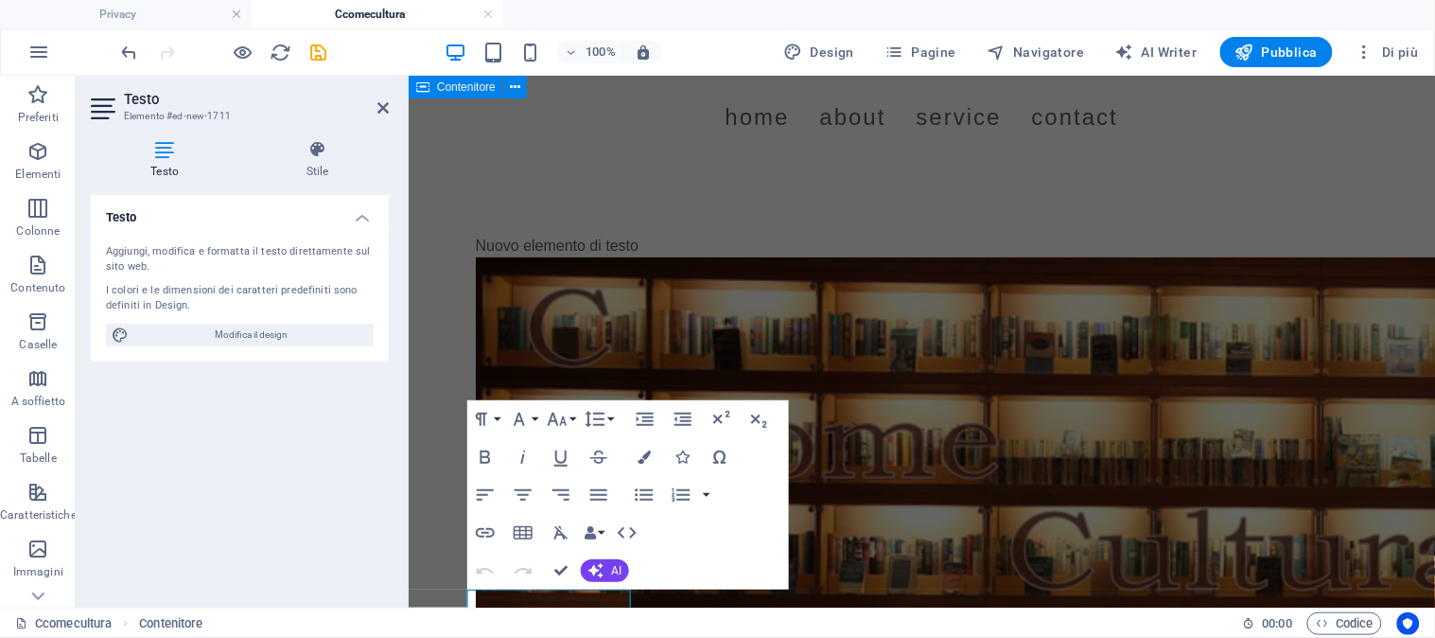
scroll to position [308, 0]
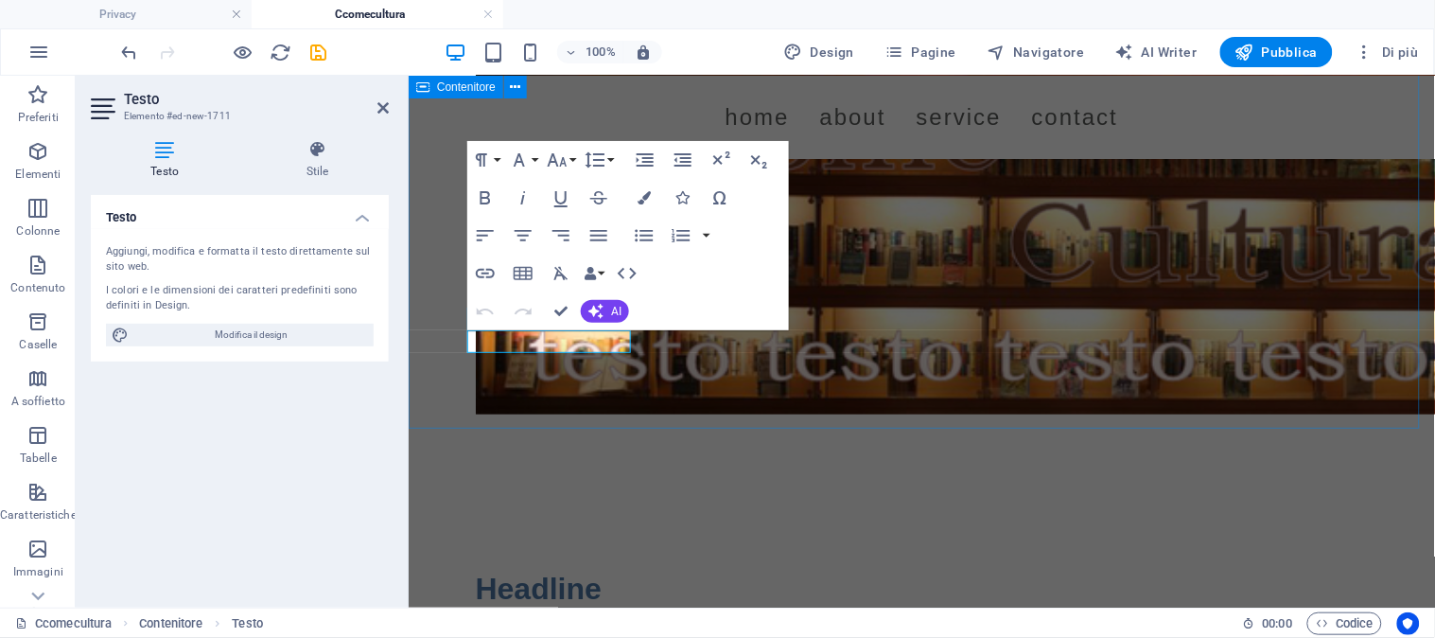
click at [650, 417] on div "Nuovo elemento di testo" at bounding box center [921, 127] width 1026 height 723
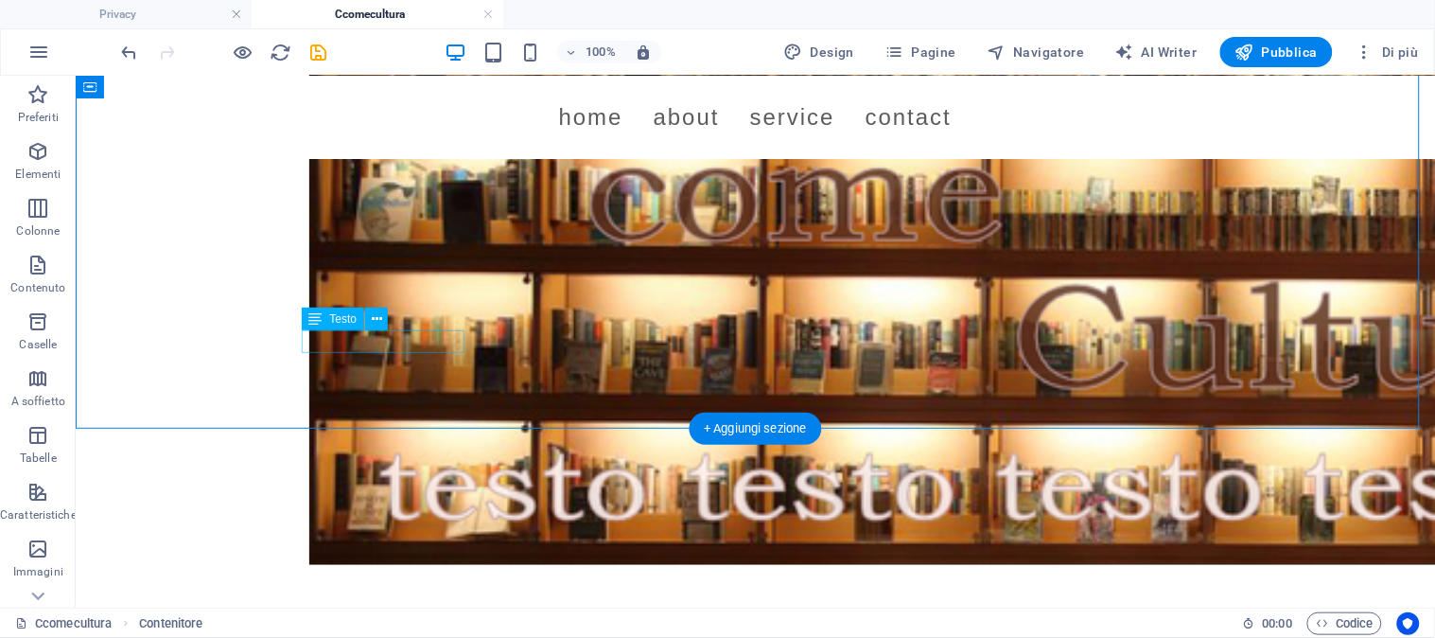
click at [498, 341] on div "Nuovo elemento di testo" at bounding box center [754, 202] width 1359 height 873
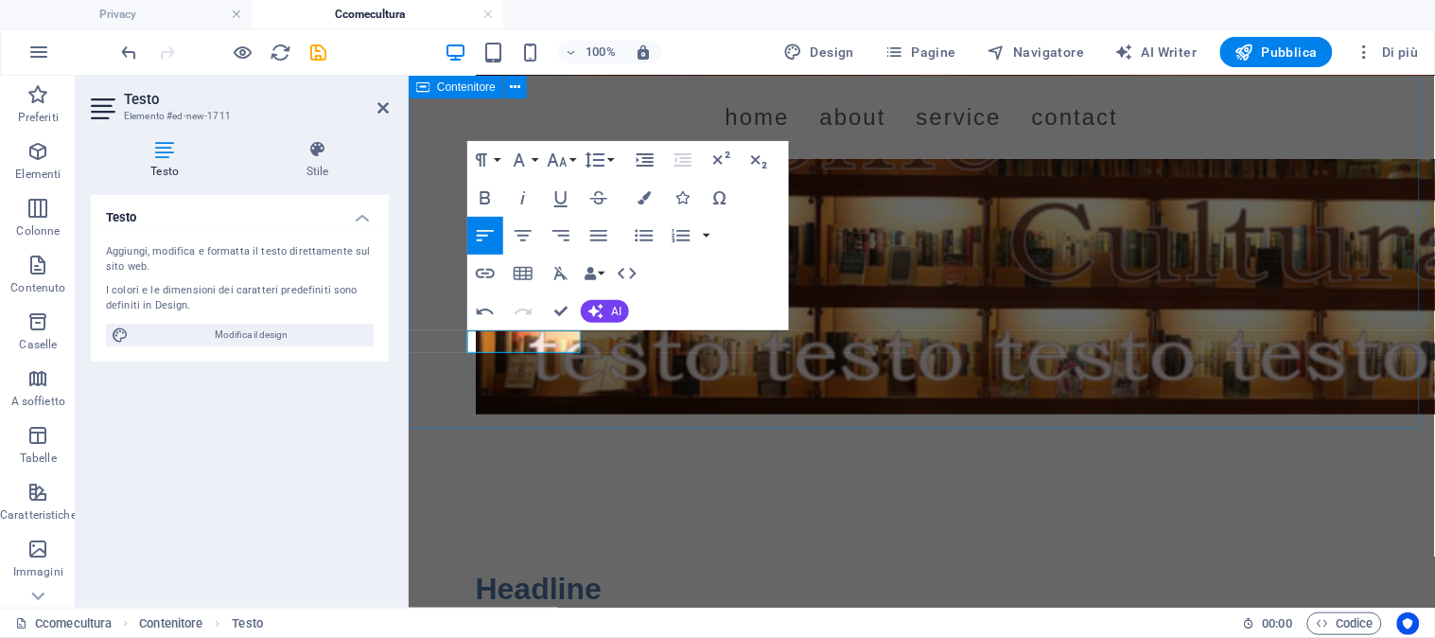
drag, startPoint x: 469, startPoint y: 335, endPoint x: 588, endPoint y: 336, distance: 119.2
click at [588, 336] on div "C Come Cultura" at bounding box center [921, 127] width 1026 height 723
click at [479, 192] on icon "button" at bounding box center [485, 197] width 23 height 23
click at [524, 157] on icon "button" at bounding box center [519, 160] width 23 height 23
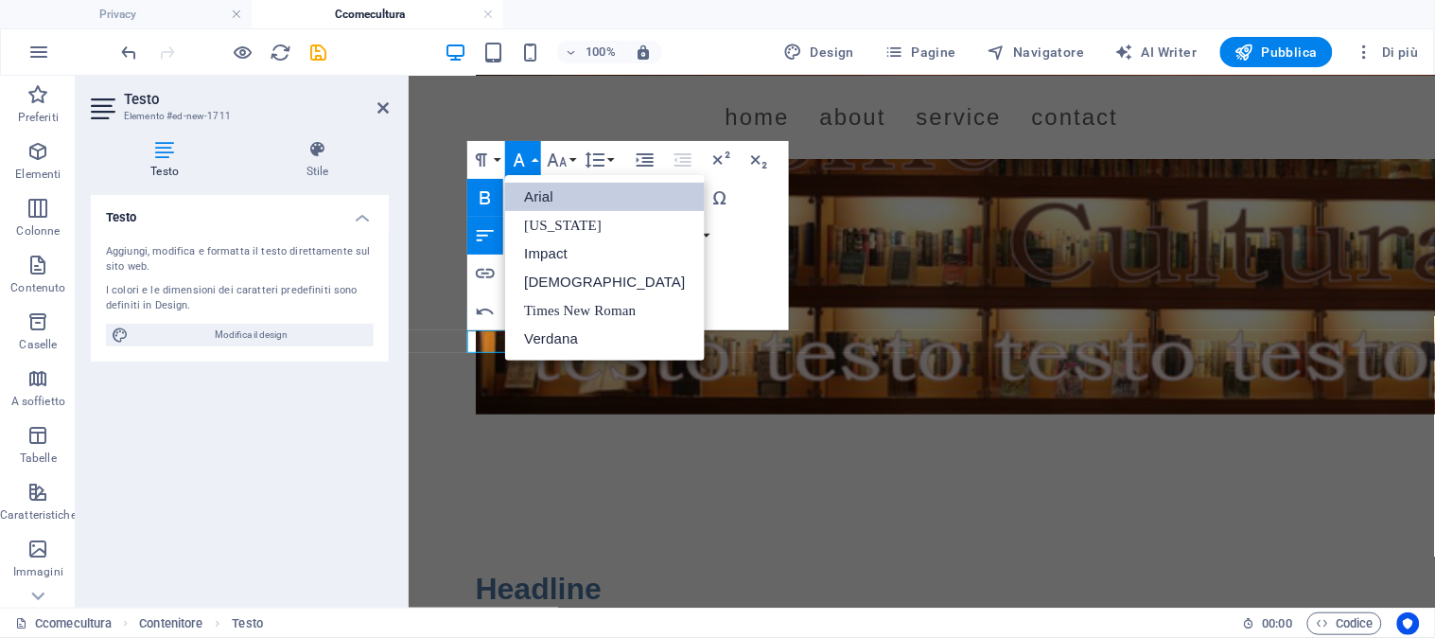
scroll to position [0, 0]
click at [526, 149] on icon "button" at bounding box center [519, 160] width 23 height 23
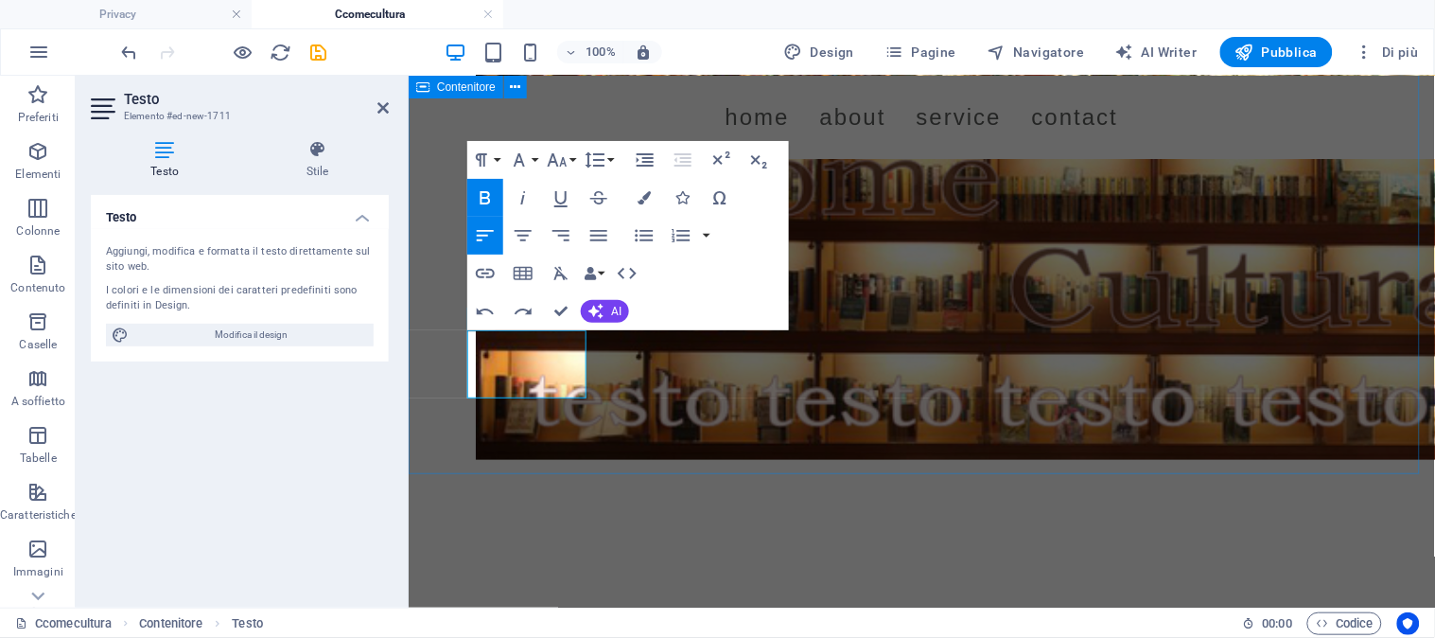
click at [939, 380] on div "C Come Cultura ​ ​" at bounding box center [921, 150] width 1026 height 768
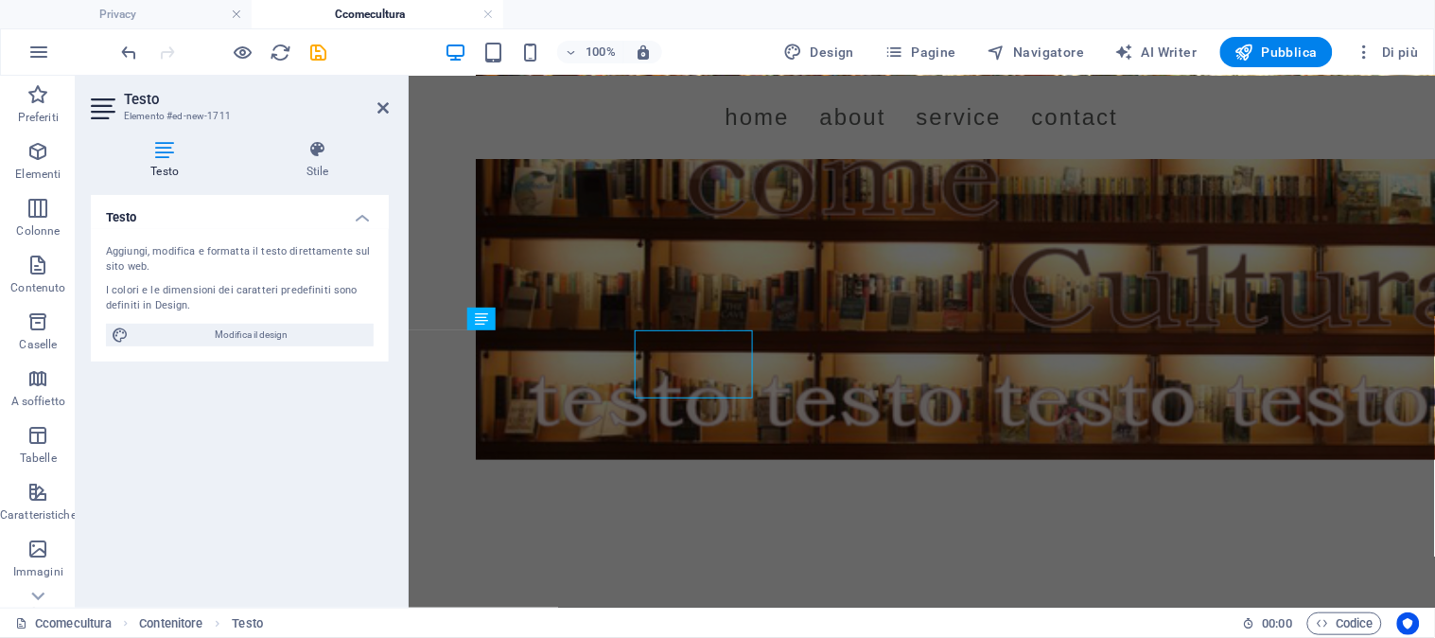
click at [371, 371] on div "Testo Aggiungi, modifica e formatta il testo direttamente sul sito web. I color…" at bounding box center [240, 393] width 298 height 397
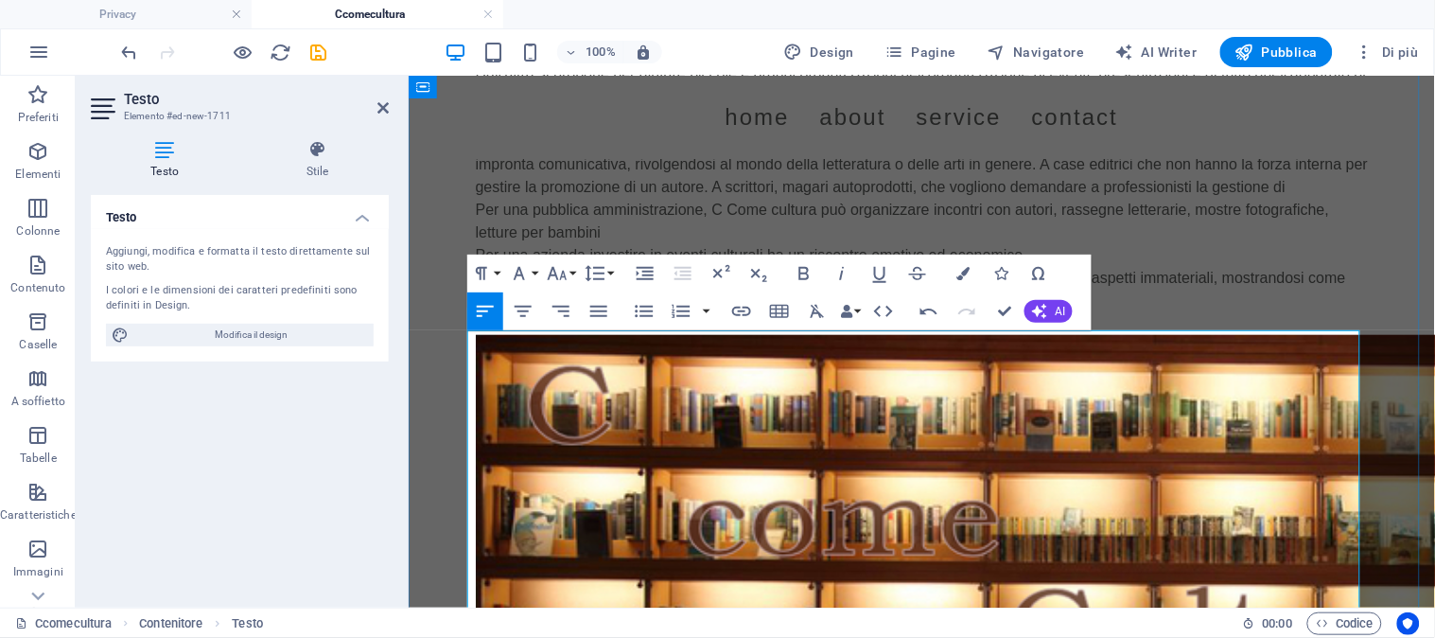
scroll to position [24506, 0]
click at [1386, 236] on div "C Come Cultura Nasce nell’estate 2025 da professionisti che operano da decenni …" at bounding box center [921, 320] width 1026 height 1109
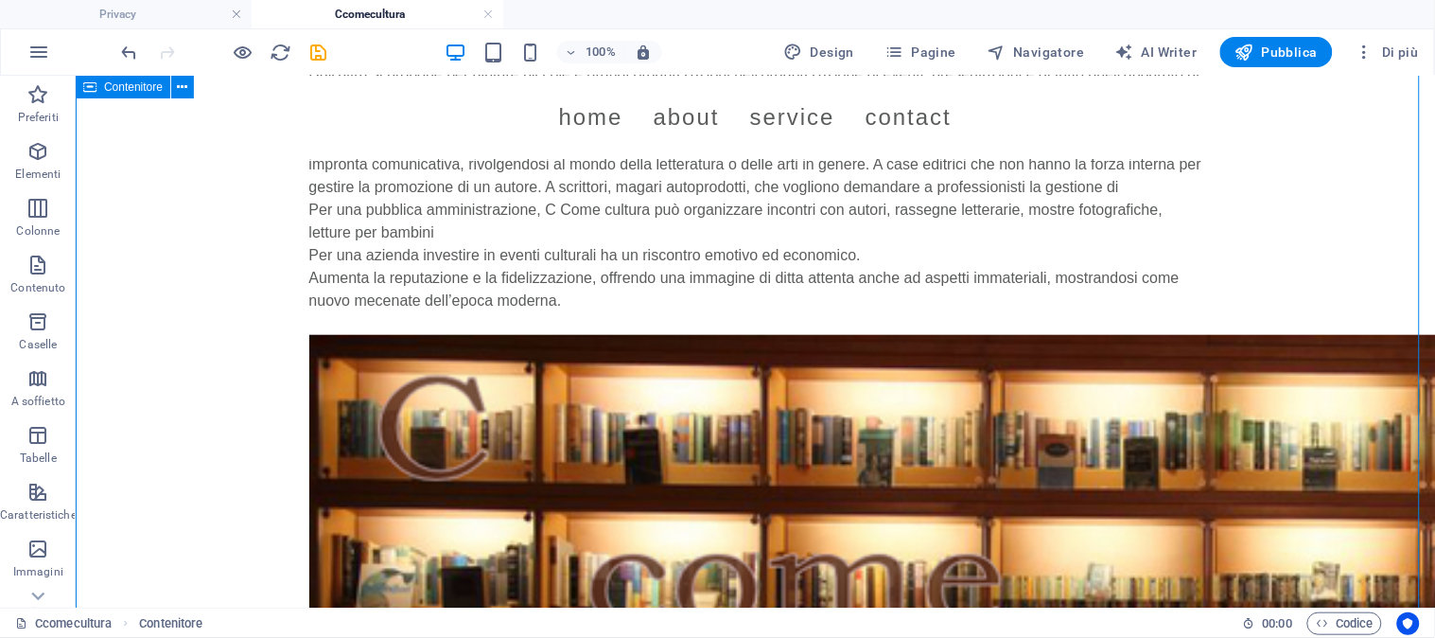
click at [1386, 236] on div "C Come Cultura Nasce nell’estate 2025 da professionisti che operano da decenni …" at bounding box center [754, 395] width 1359 height 1259
click at [417, 334] on div "C Come Cultura Nasce nell’estate 2025 da professionisti che operano da decenni …" at bounding box center [754, 129] width 893 height 409
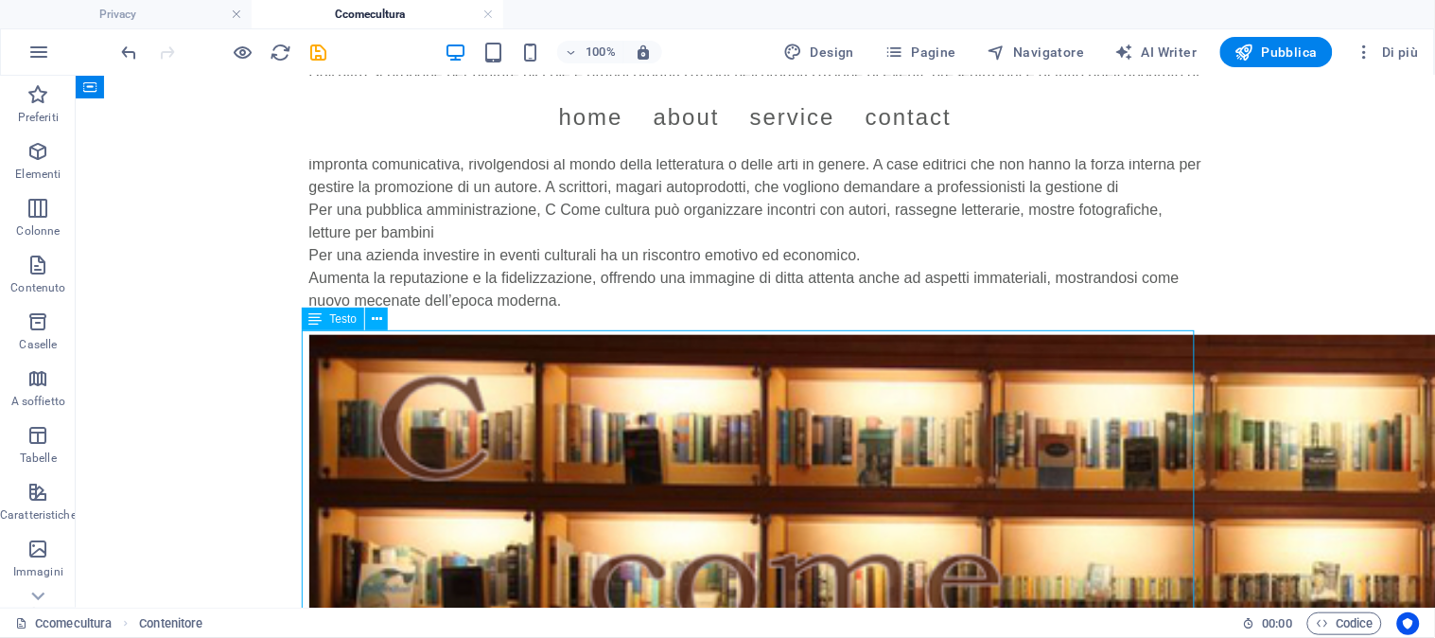
click at [417, 334] on div "C Come Cultura Nasce nell’estate 2025 da professionisti che operano da decenni …" at bounding box center [754, 129] width 893 height 409
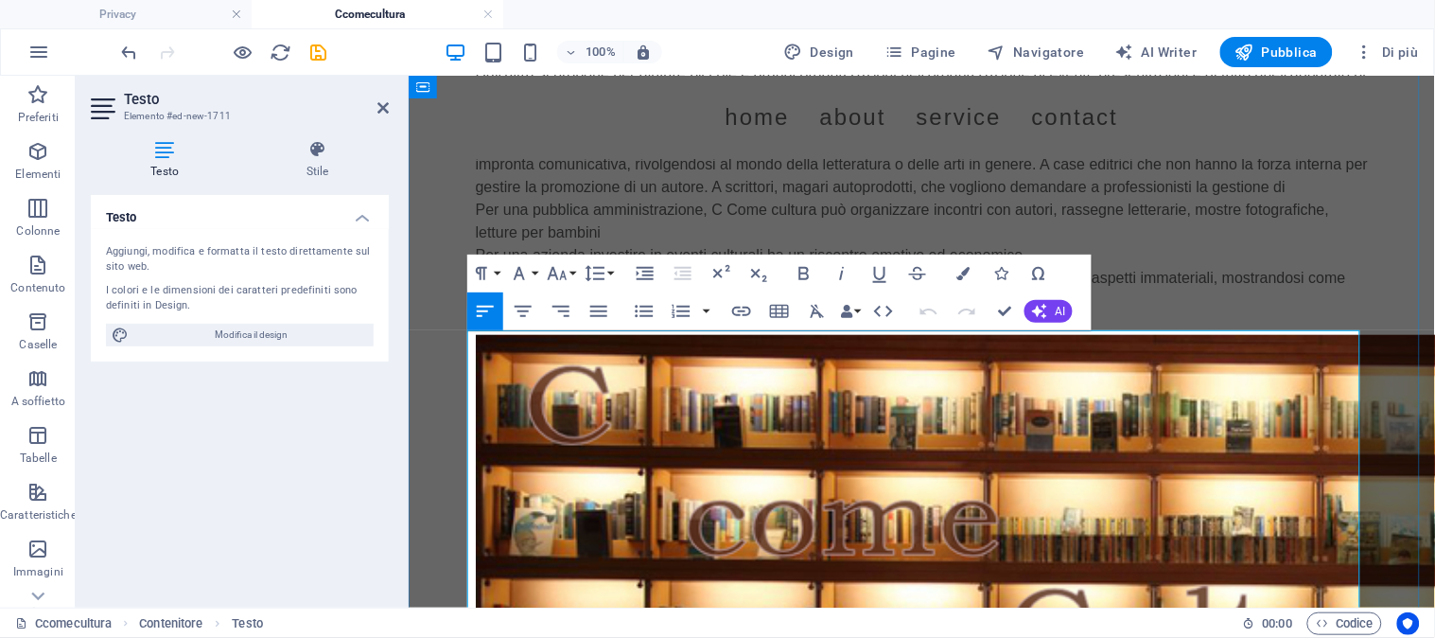
drag, startPoint x: 468, startPoint y: 343, endPoint x: 543, endPoint y: 338, distance: 74.9
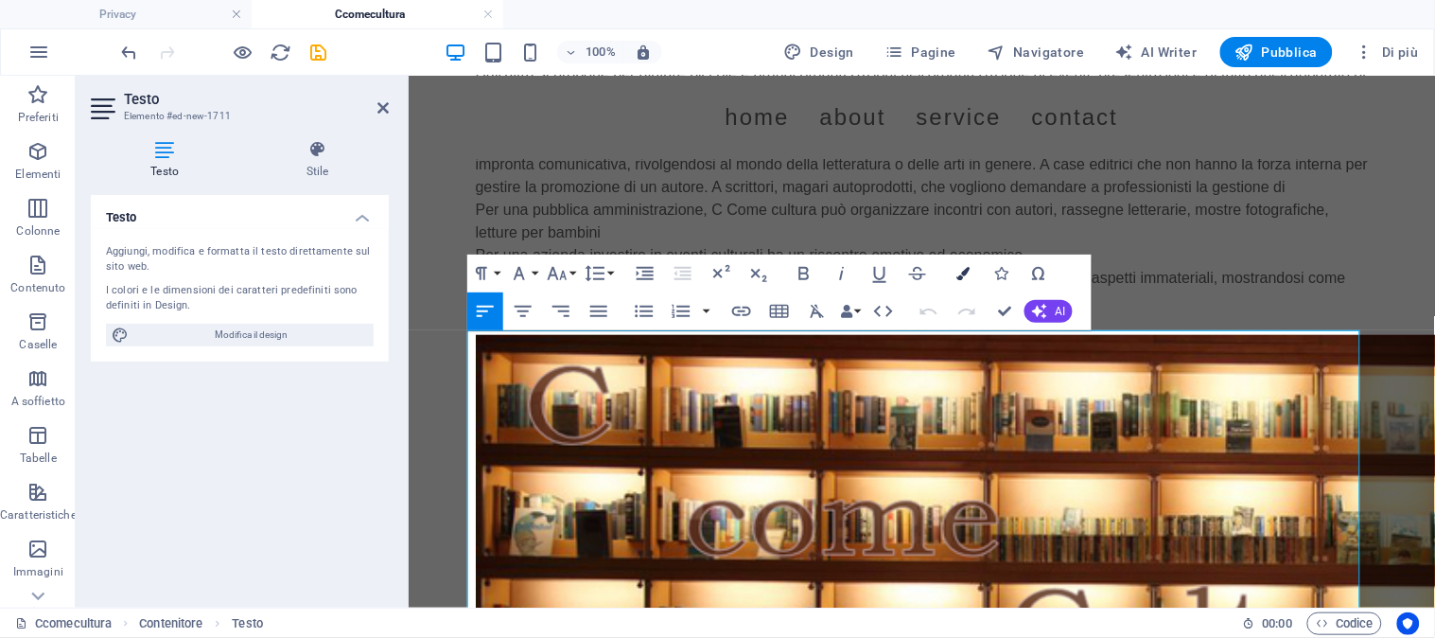
click at [963, 268] on icon "button" at bounding box center [962, 273] width 13 height 13
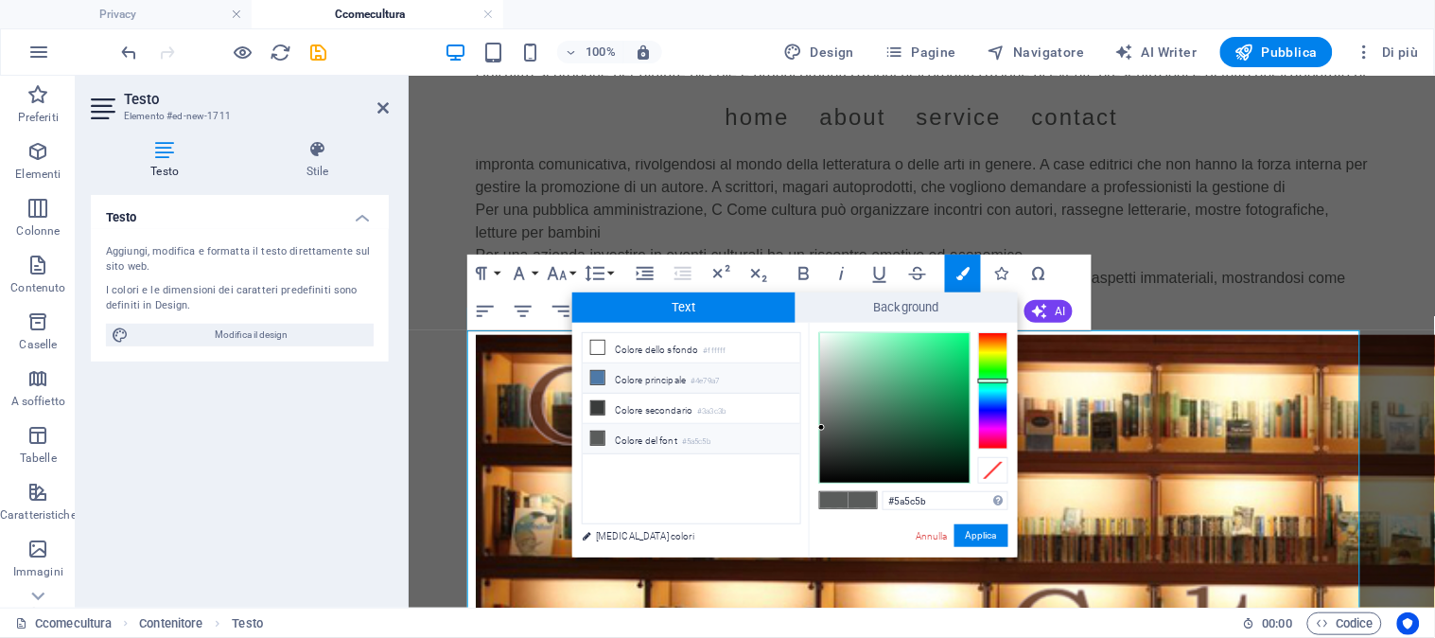
click at [667, 385] on li "Colore principale #4e79a7" at bounding box center [692, 378] width 218 height 30
type input "#4e79a7"
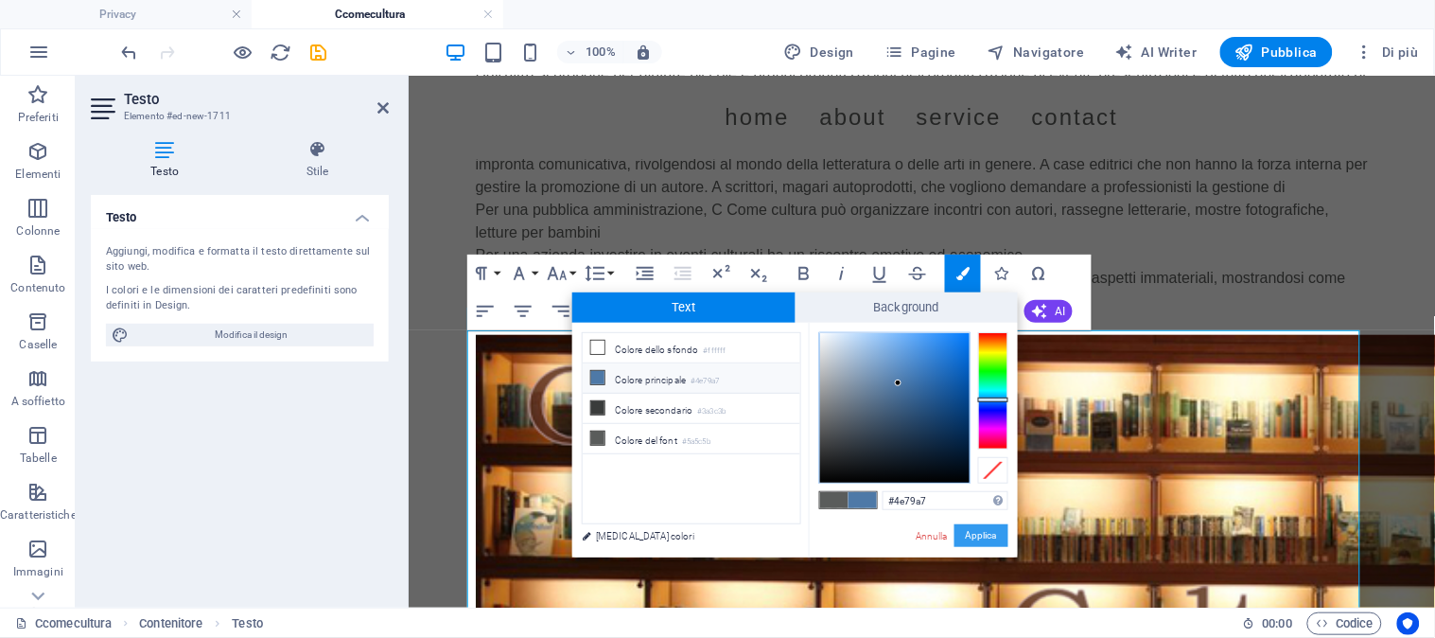
click at [972, 528] on button "Applica" at bounding box center [981, 535] width 54 height 23
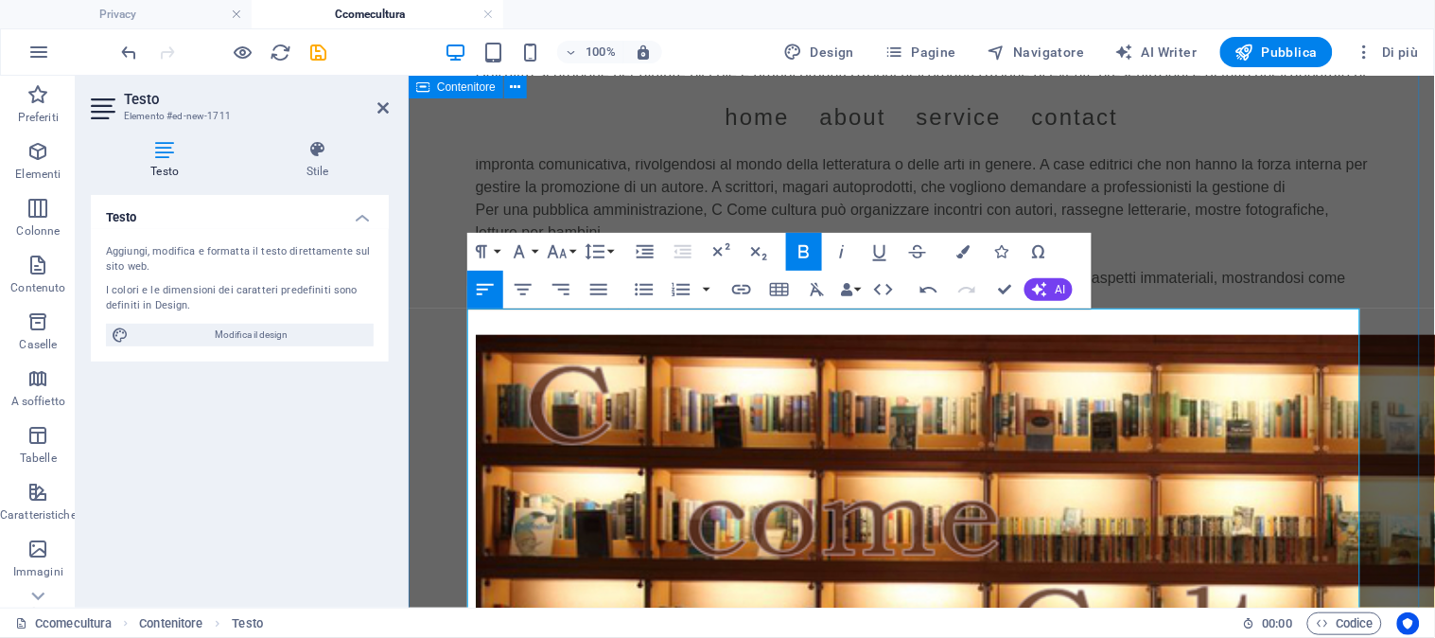
drag, startPoint x: 583, startPoint y: 340, endPoint x: 456, endPoint y: 338, distance: 126.8
click at [456, 338] on div "C Come Cultura Nasce nell’estate 2025 da professionisti che operano da decenni …" at bounding box center [921, 309] width 1026 height 1131
click at [553, 253] on icon "button" at bounding box center [558, 251] width 20 height 13
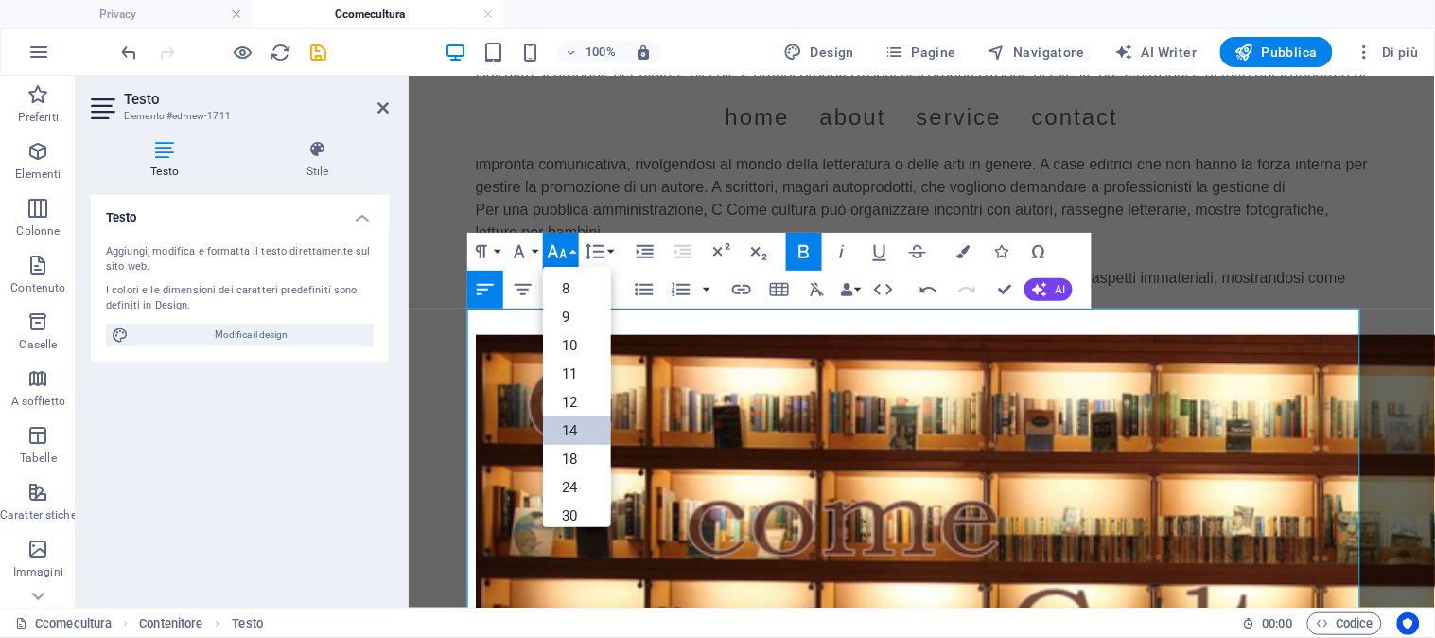
click at [570, 424] on link "14" at bounding box center [577, 430] width 68 height 28
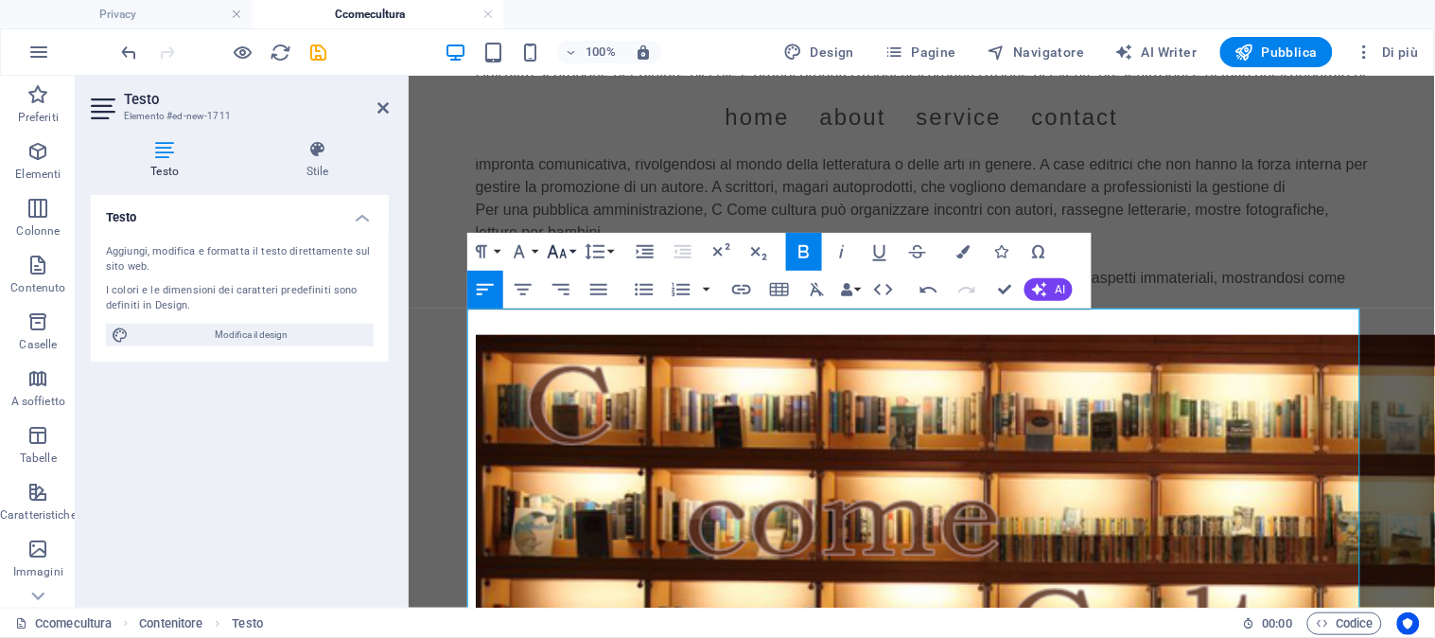
click at [565, 248] on icon "button" at bounding box center [557, 251] width 23 height 23
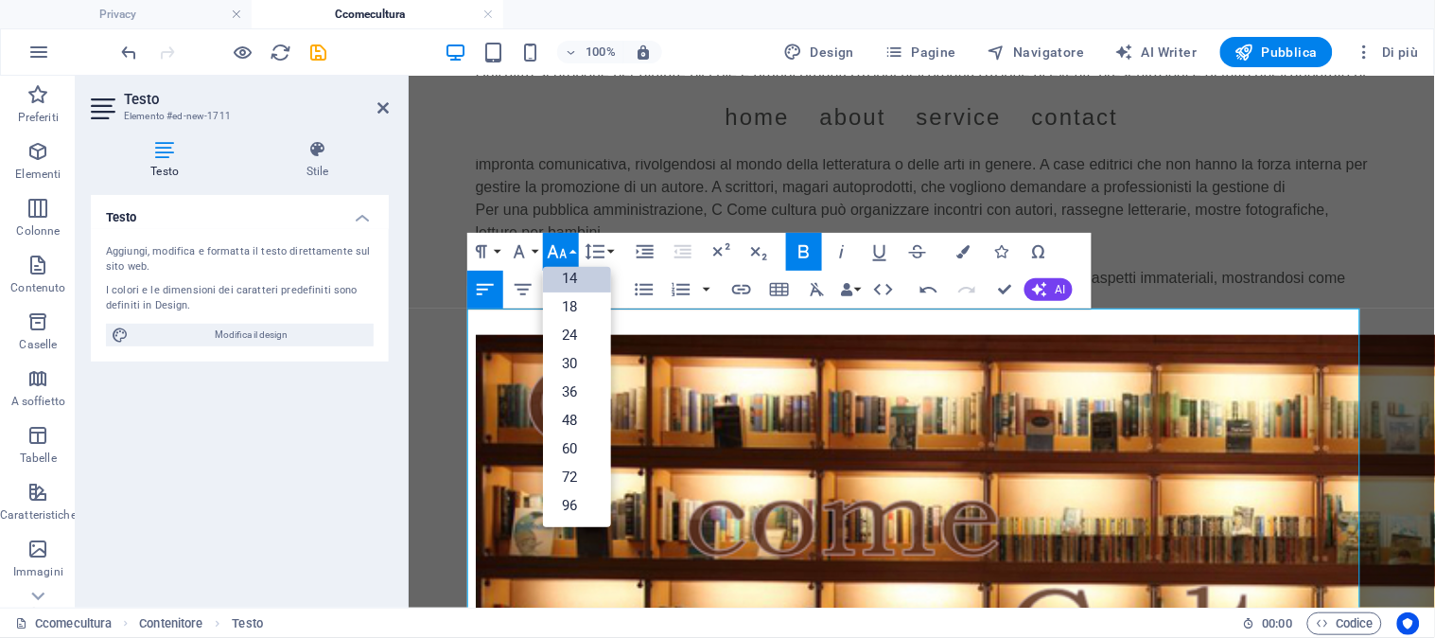
scroll to position [151, 0]
click at [568, 341] on link "24" at bounding box center [577, 336] width 68 height 28
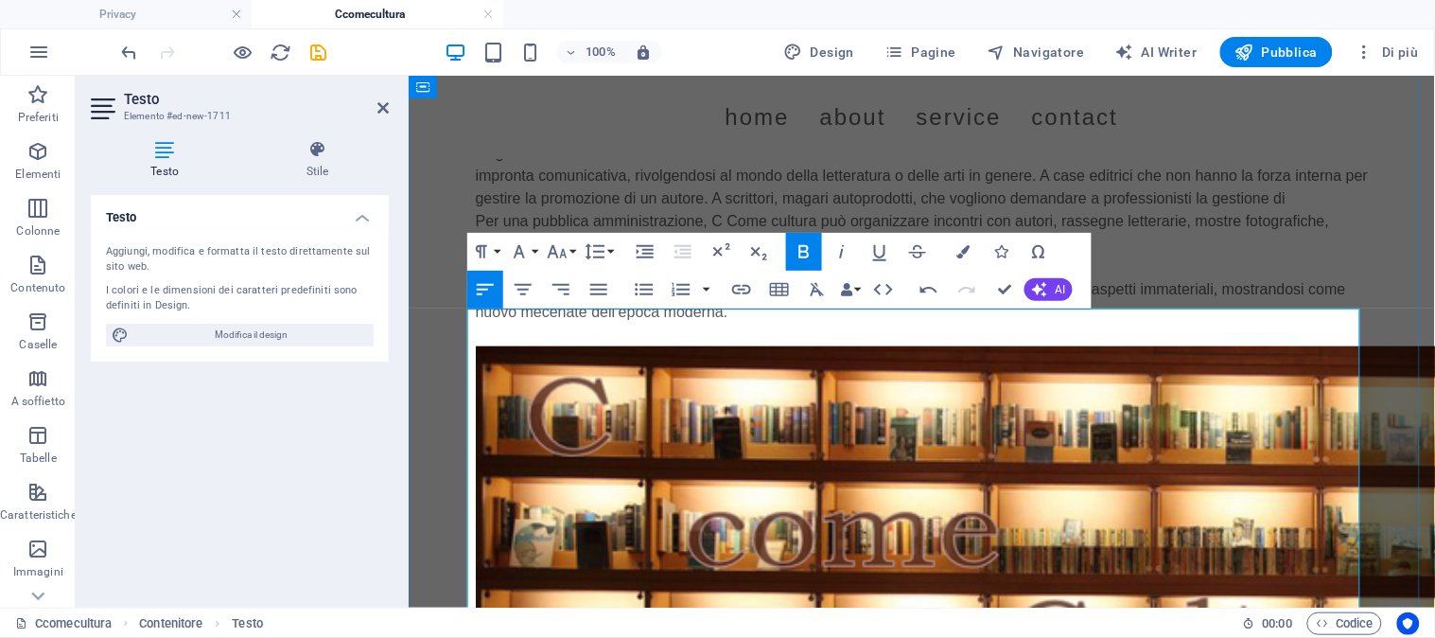
click at [1404, 273] on div "C Come Cultura Nasce nell’estate 2025 da professionisti che operano da decenni …" at bounding box center [921, 315] width 1026 height 1143
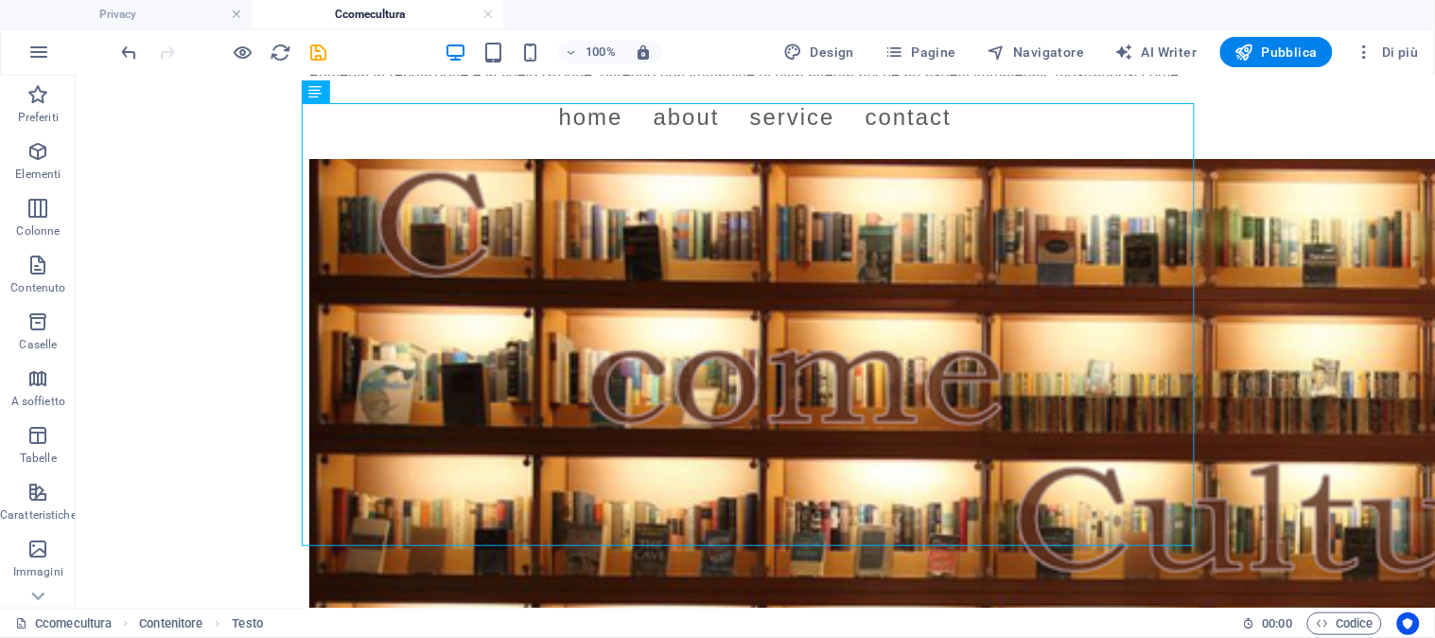
scroll to position [555, 0]
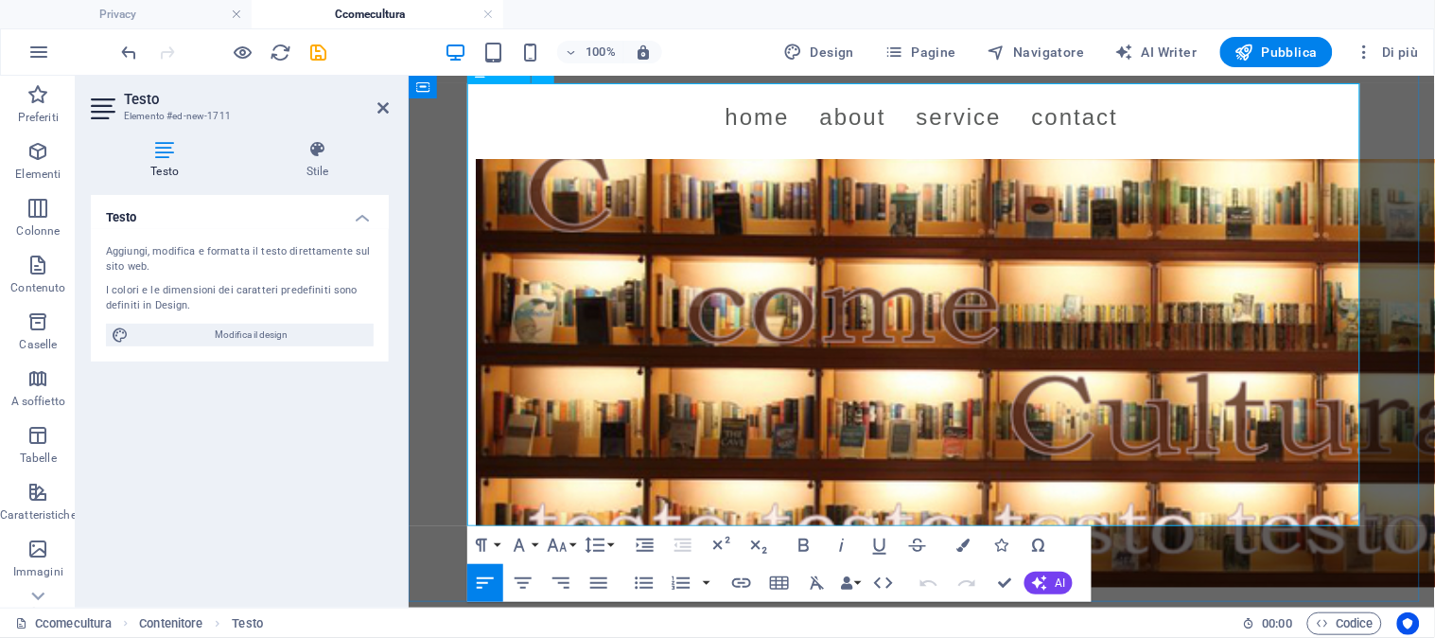
click at [723, 98] on p "Aumenta la reputazione e la fidelizzazione, offrendo una immagine di ditta atte…" at bounding box center [921, 75] width 893 height 45
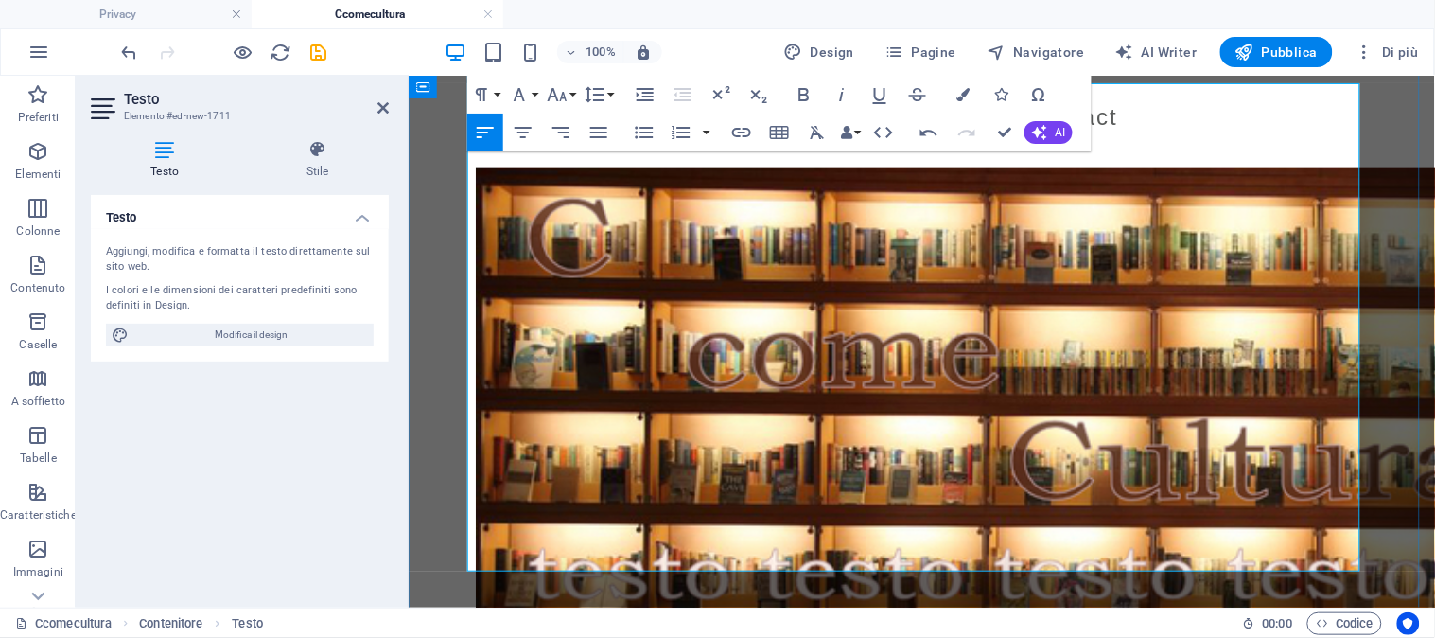
click at [921, 144] on p at bounding box center [921, 132] width 893 height 23
click at [748, 121] on p at bounding box center [921, 109] width 893 height 23
click at [564, 166] on p at bounding box center [921, 155] width 893 height 23
click at [514, 98] on p "Aumenta la reputazione e la fidelizzazione, offrendo una immagine di ditta atte…" at bounding box center [921, 75] width 893 height 45
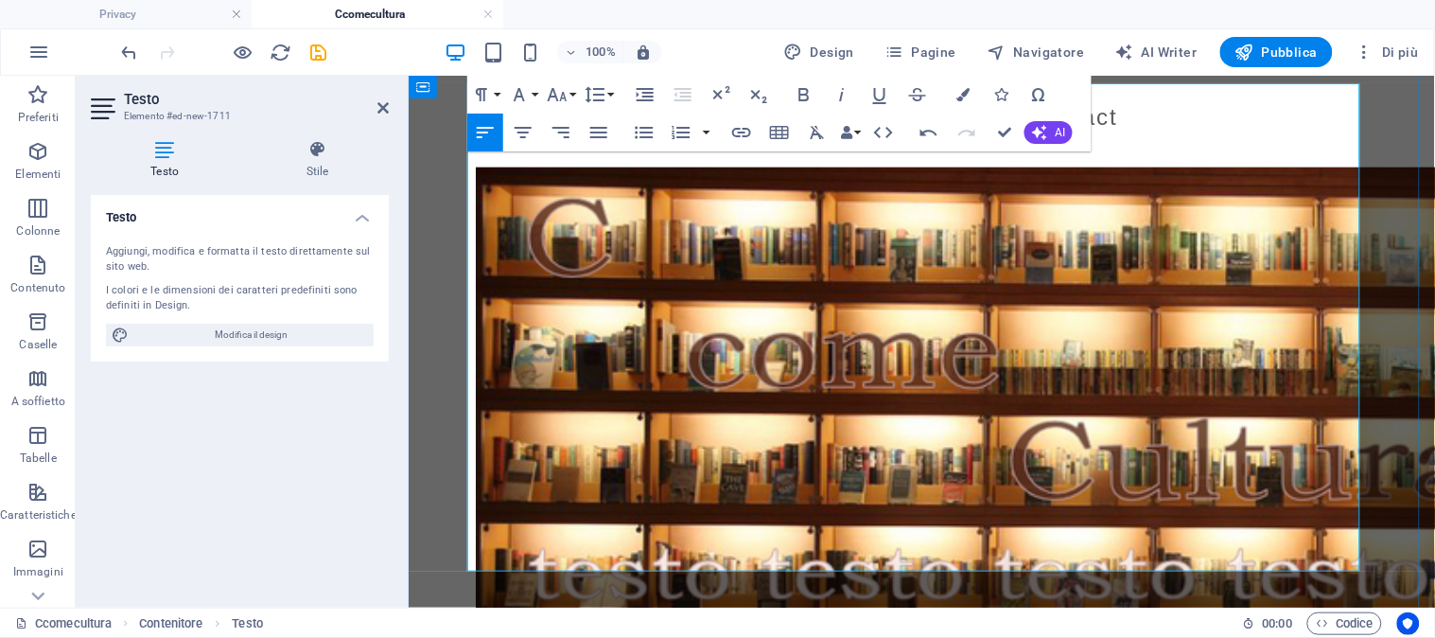
click at [514, 98] on p "Aumenta la reputazione e la fidelizzazione, offrendo una immagine di ditta atte…" at bounding box center [921, 75] width 893 height 45
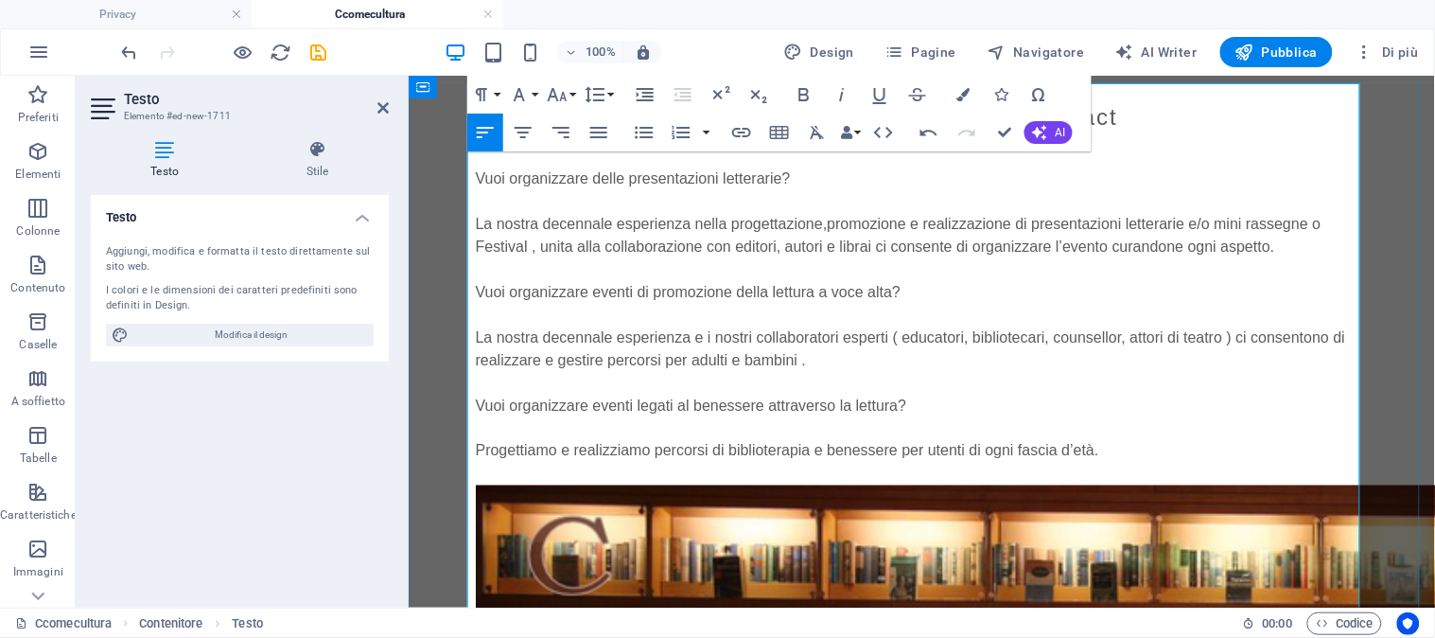
scroll to position [834, 0]
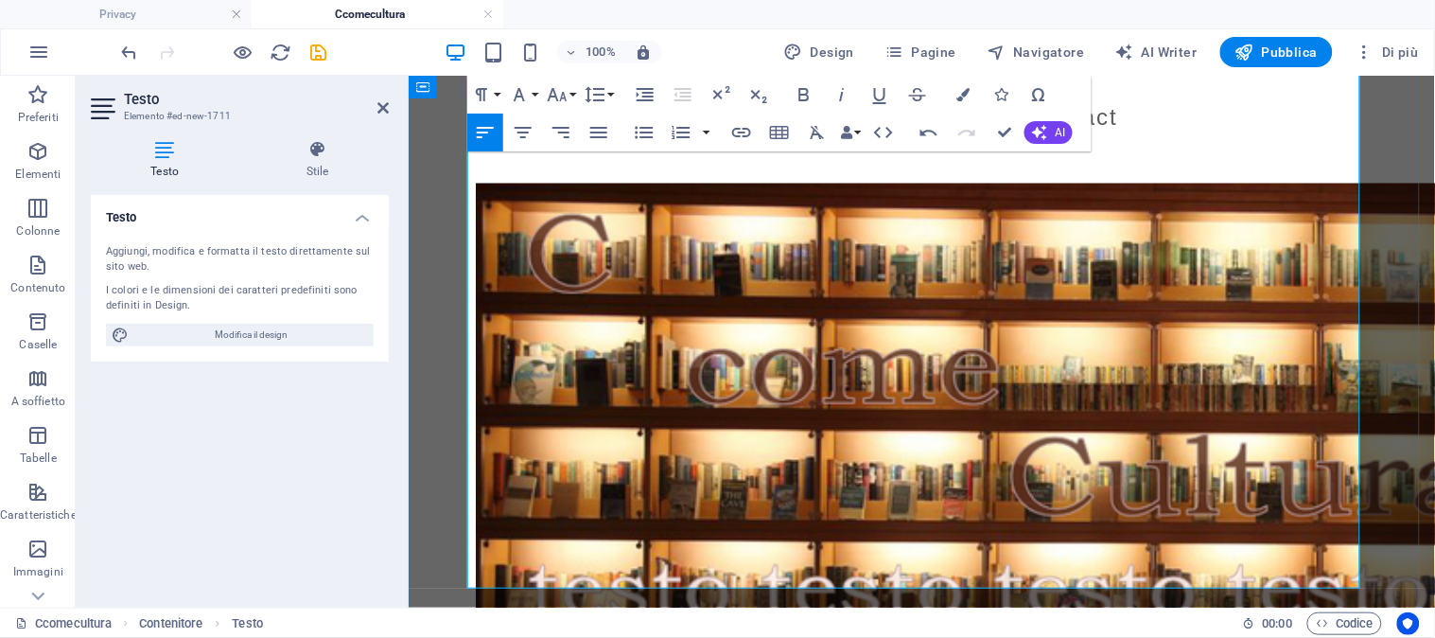
drag, startPoint x: 788, startPoint y: 278, endPoint x: 467, endPoint y: 277, distance: 320.7
click at [804, 100] on icon "button" at bounding box center [804, 94] width 10 height 13
click at [966, 92] on icon "button" at bounding box center [962, 94] width 13 height 13
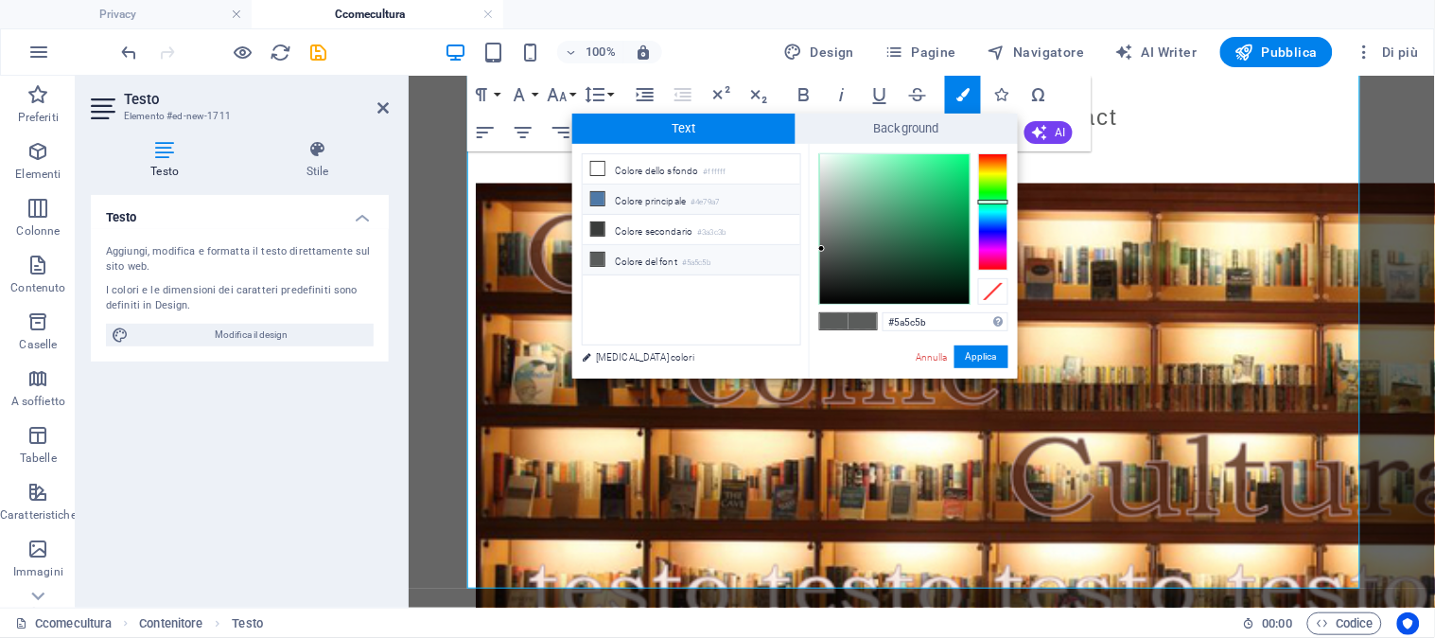
click at [641, 200] on li "Colore principale #4e79a7" at bounding box center [692, 199] width 218 height 30
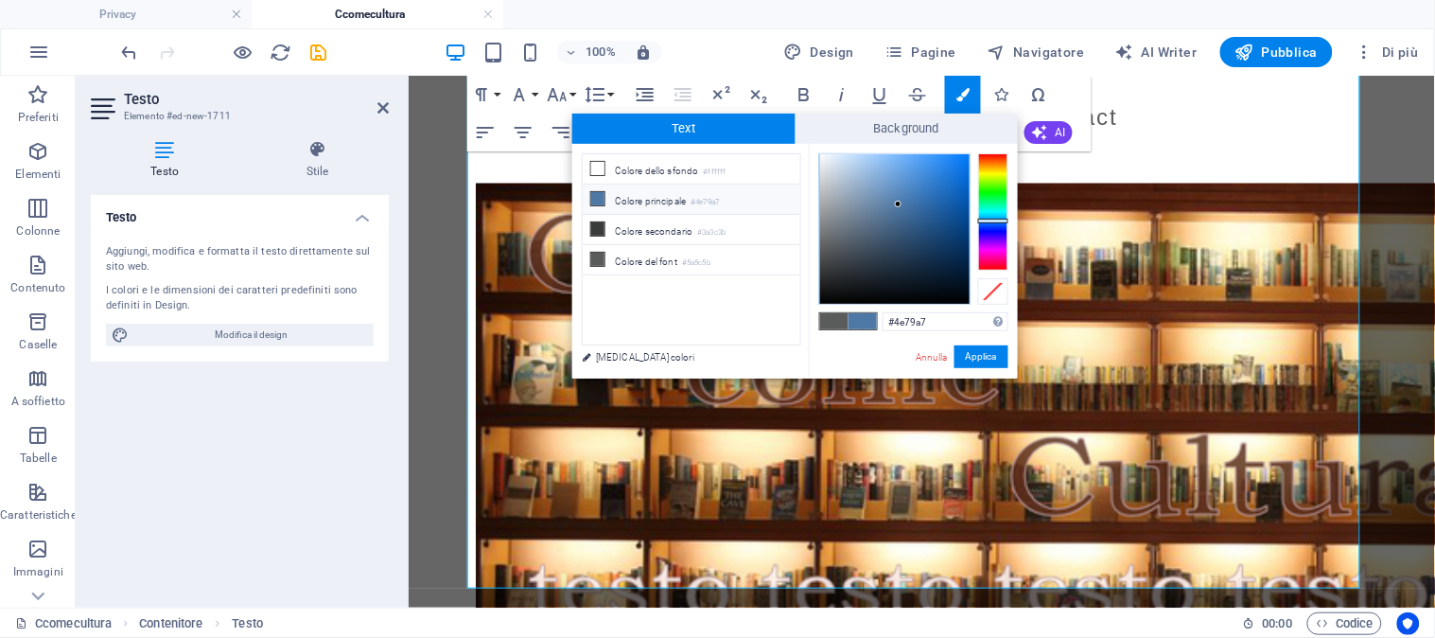
click at [982, 369] on div "Annulla Applica" at bounding box center [961, 357] width 95 height 24
click at [981, 354] on button "Applica" at bounding box center [981, 356] width 54 height 23
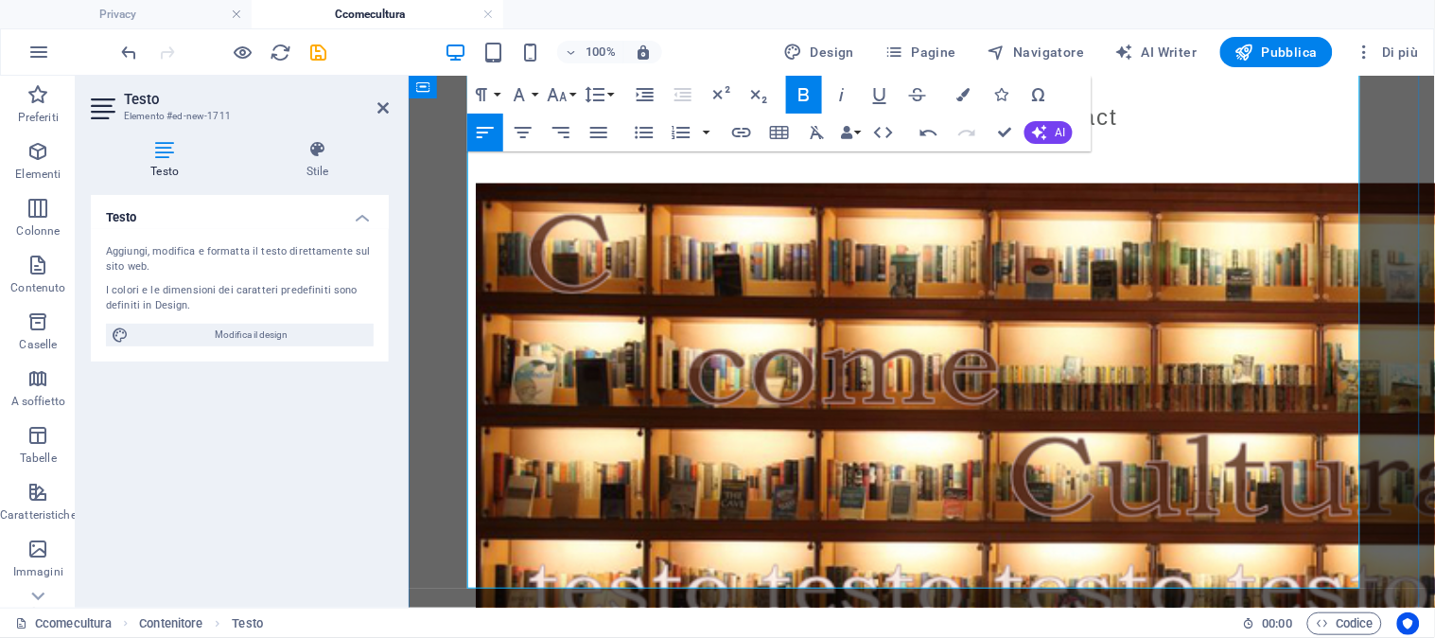
drag, startPoint x: 892, startPoint y: 388, endPoint x: 464, endPoint y: 394, distance: 427.6
click at [796, 99] on icon "button" at bounding box center [804, 94] width 23 height 23
click at [955, 102] on button "Colors" at bounding box center [963, 95] width 36 height 38
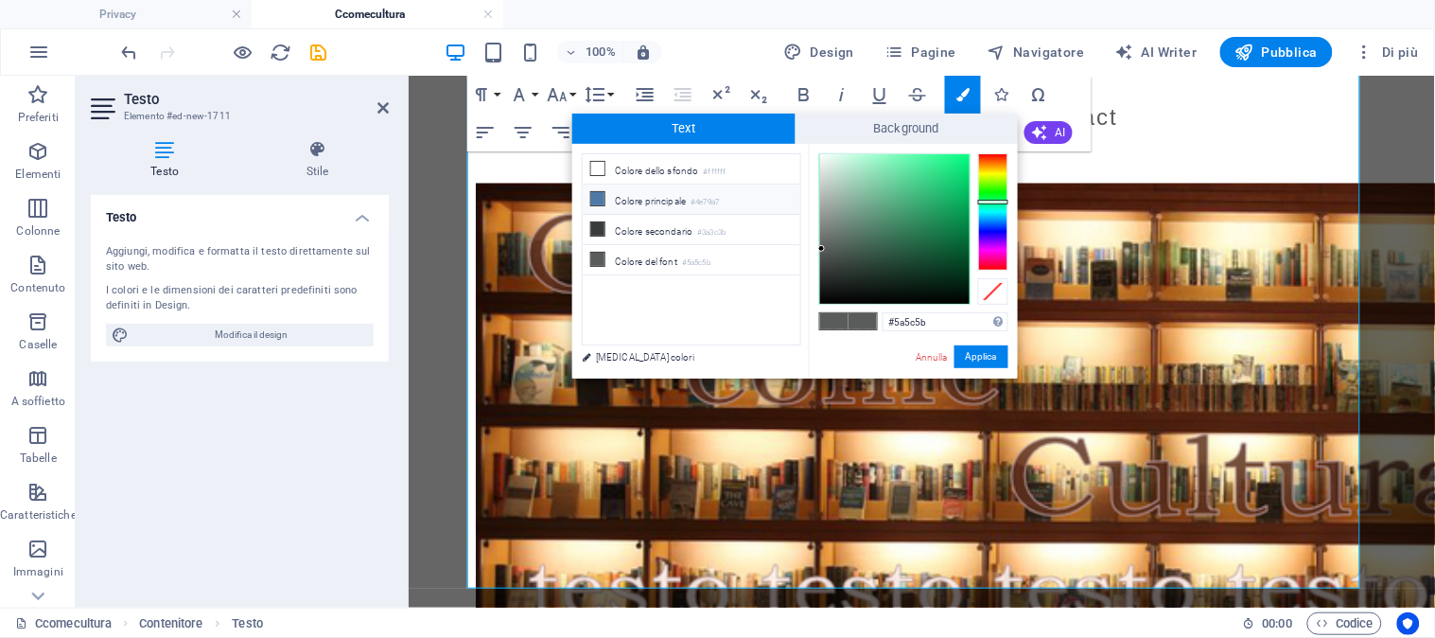
click at [659, 202] on li "Colore principale #4e79a7" at bounding box center [692, 199] width 218 height 30
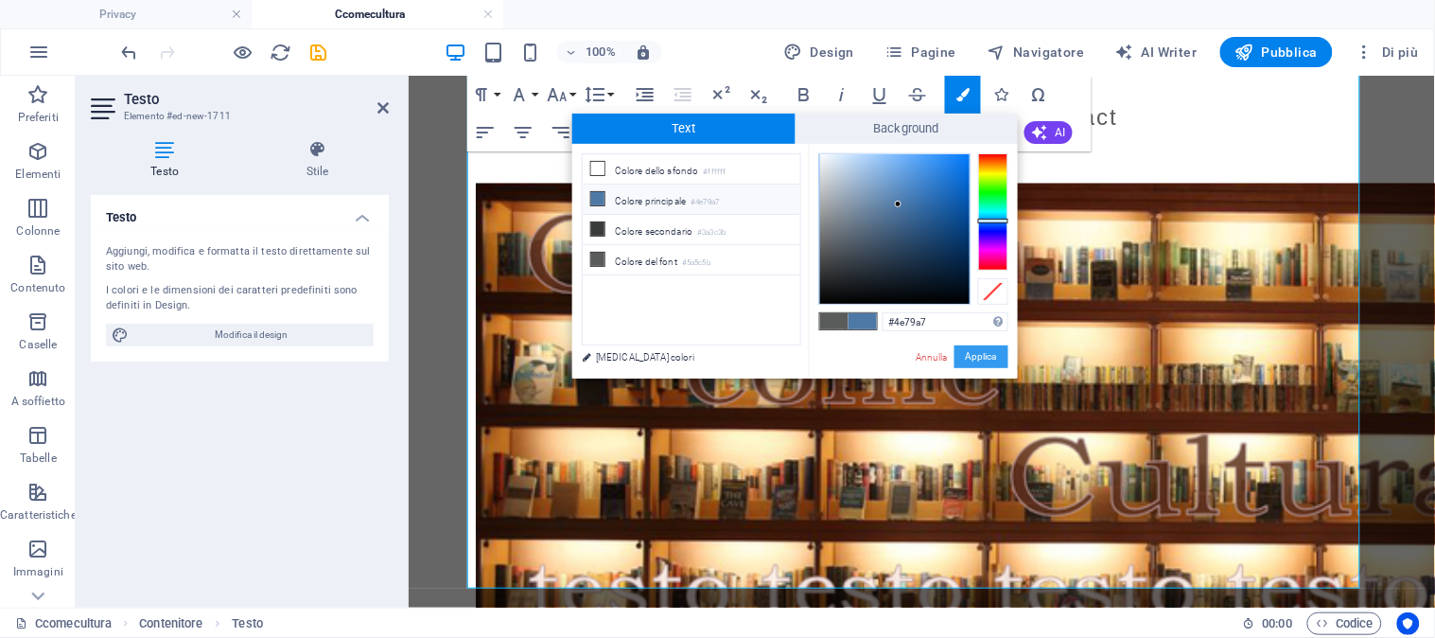
click at [980, 353] on button "Applica" at bounding box center [981, 356] width 54 height 23
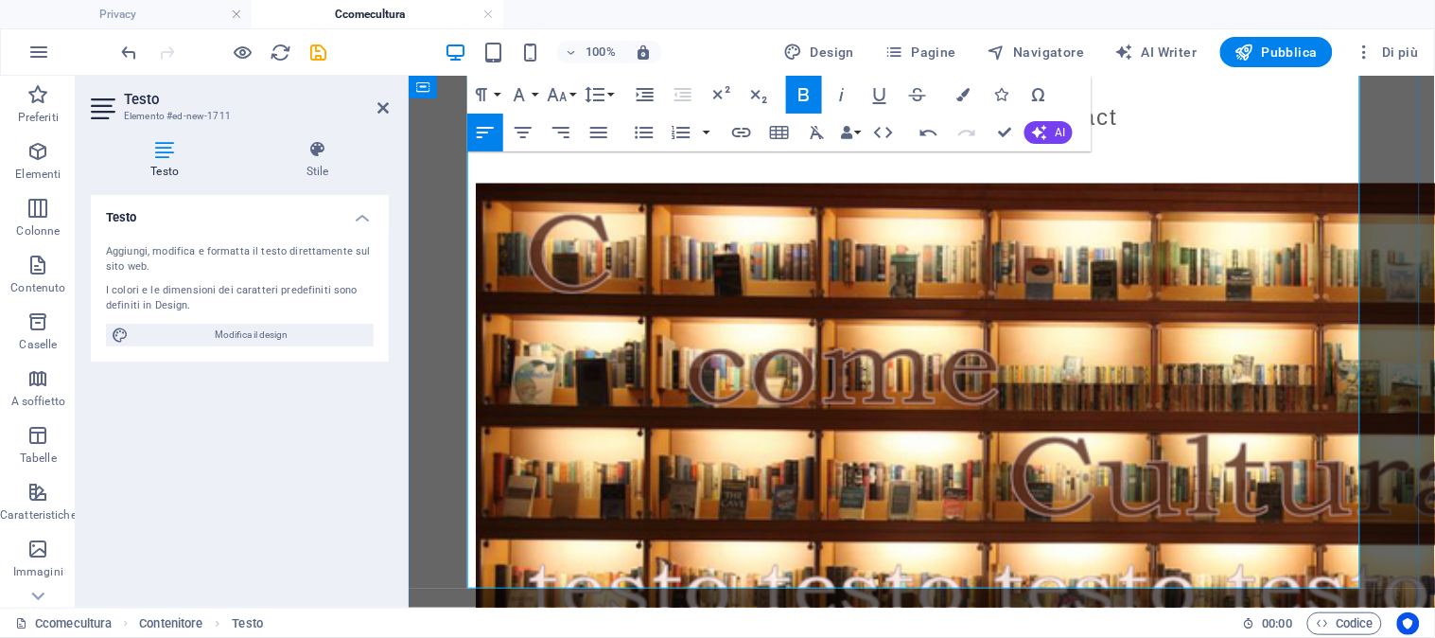
click at [912, 114] on p "Vuoi organizzare eventi legati al benessere attraverso la lettura?" at bounding box center [921, 103] width 893 height 23
drag, startPoint x: 903, startPoint y: 507, endPoint x: 458, endPoint y: 515, distance: 445.6
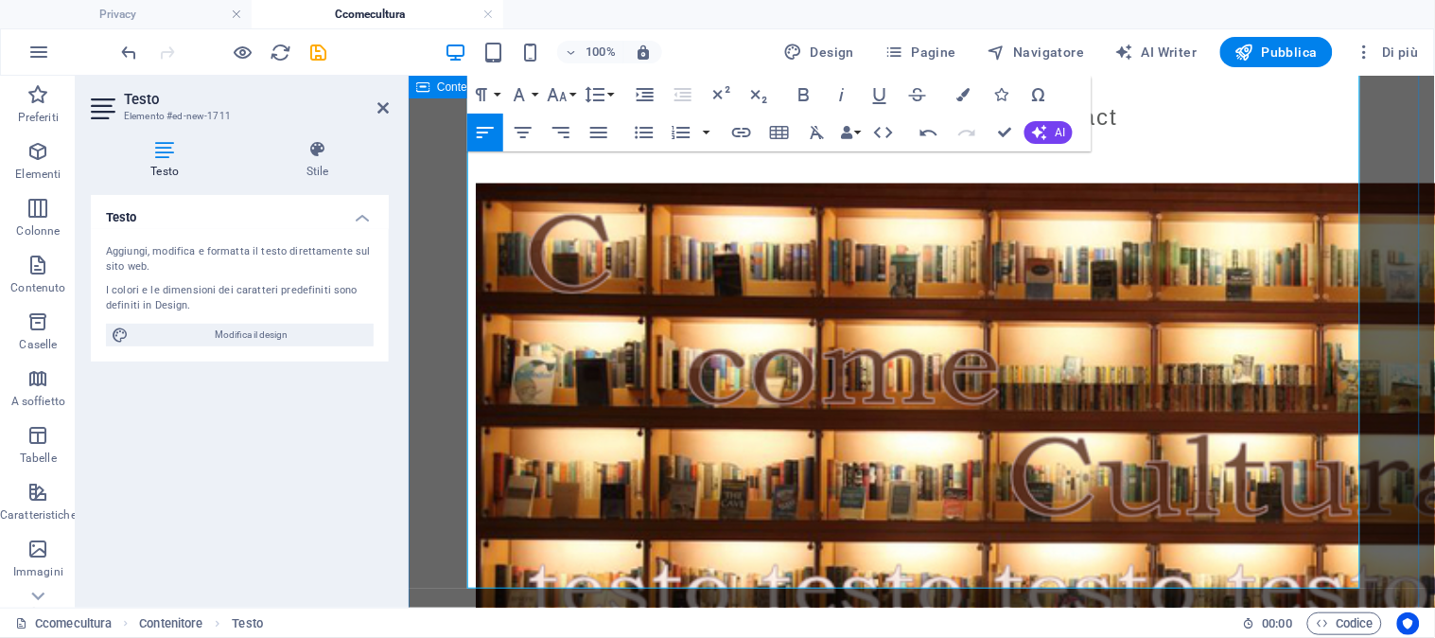
click at [805, 89] on icon "button" at bounding box center [804, 94] width 10 height 13
click at [959, 99] on icon "button" at bounding box center [962, 94] width 13 height 13
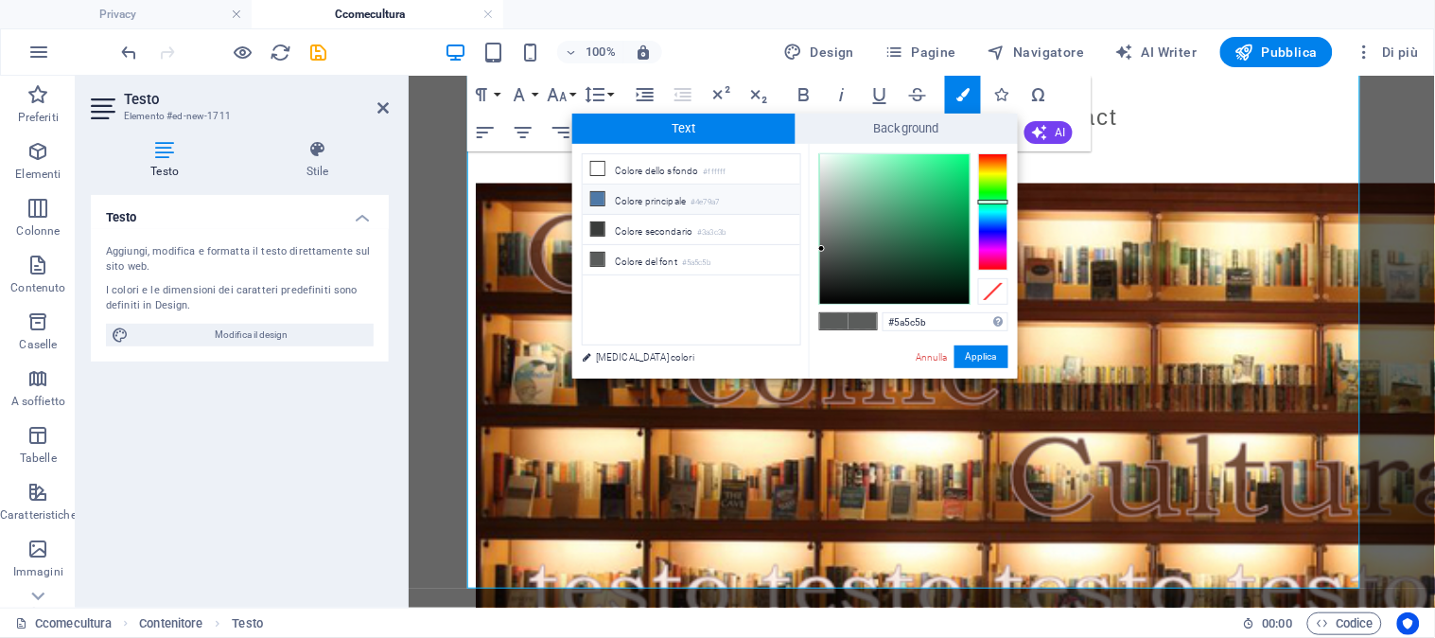
click at [656, 201] on li "Colore principale #4e79a7" at bounding box center [692, 199] width 218 height 30
type input "#4e79a7"
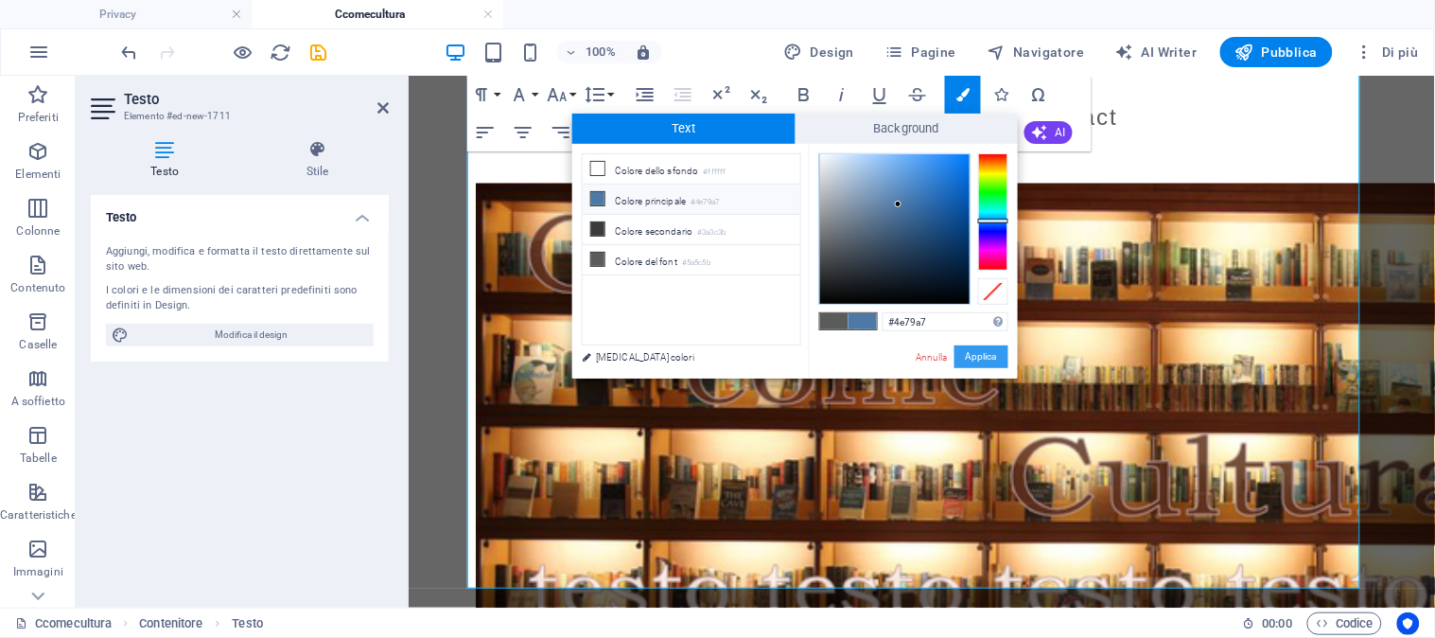
click at [982, 358] on button "Applica" at bounding box center [981, 356] width 54 height 23
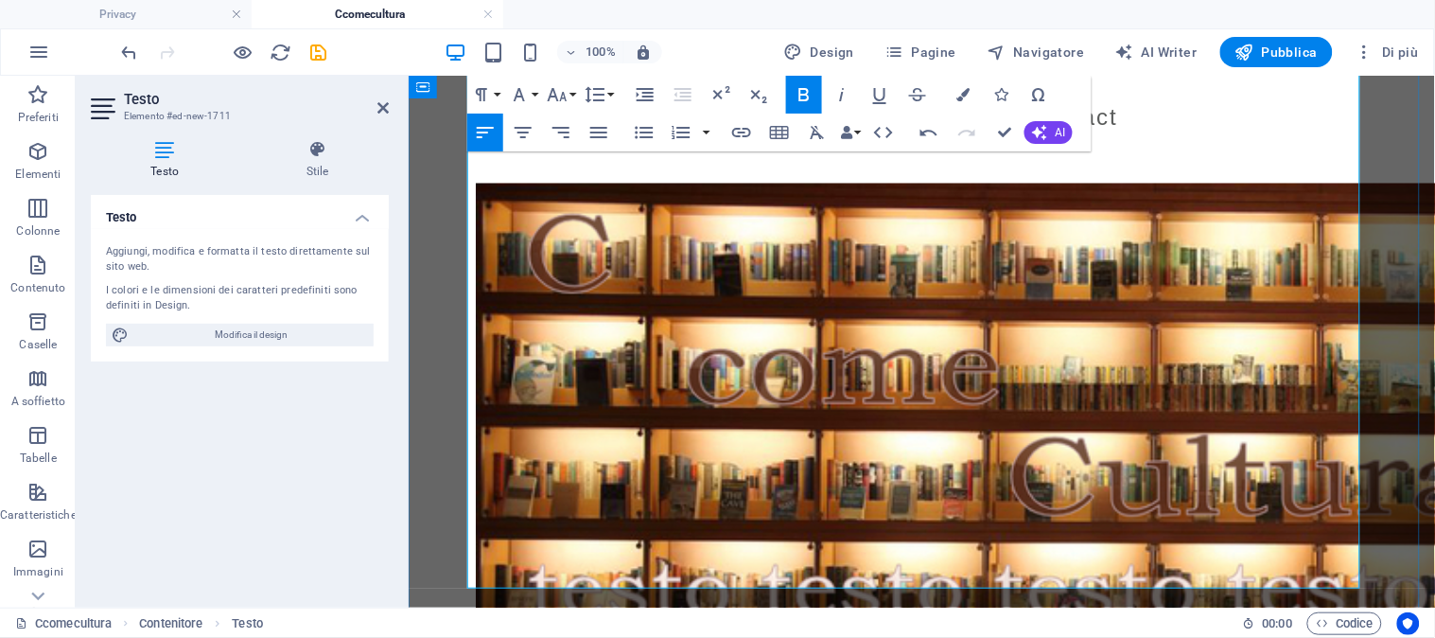
click at [1110, 160] on p "Progettiamo e realizziamo percorsi di biblioterapia e benessere per utenti di o…" at bounding box center [921, 148] width 893 height 23
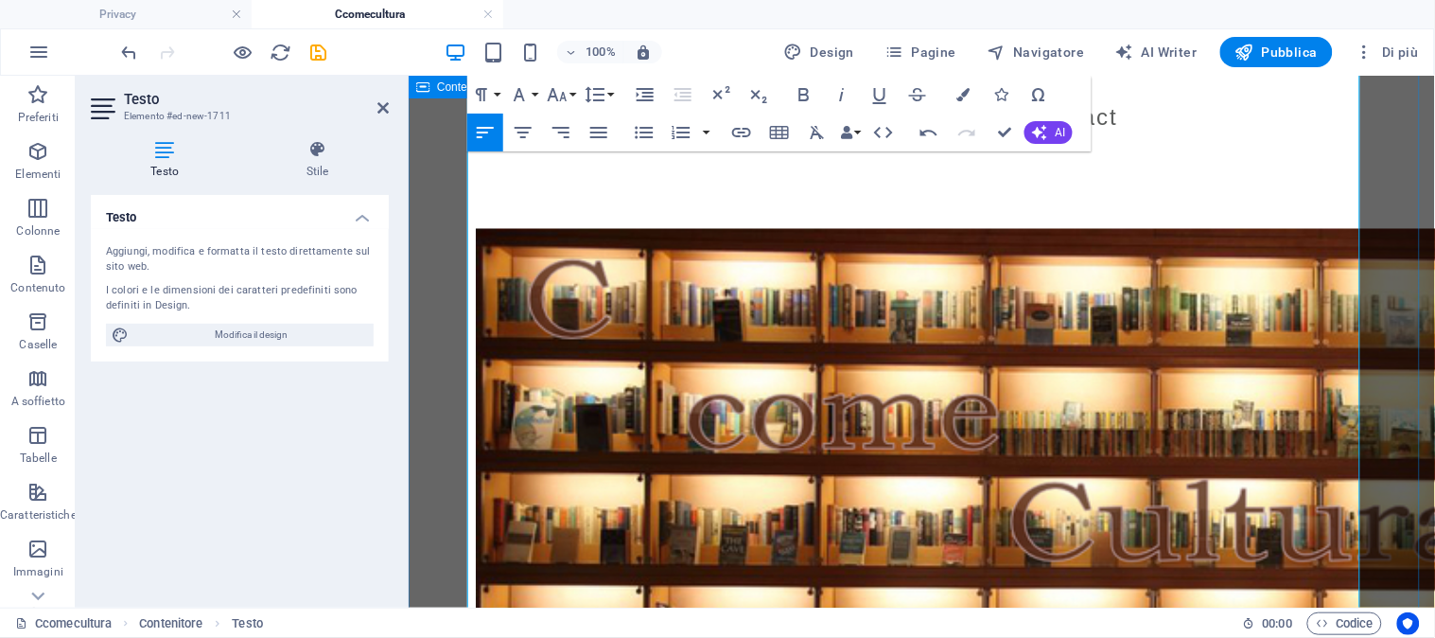
drag, startPoint x: 798, startPoint y: 463, endPoint x: 457, endPoint y: 391, distance: 349.0
click at [457, 391] on div "C Come Cultura Nasce nell’estate 2025 da professionisti che operano da decenni …" at bounding box center [921, 4] width 1026 height 1529
copy div "Vuoi organizzare eventi di promozione della lettura a voce alta? La nostra dece…"
click at [483, 205] on p at bounding box center [921, 194] width 893 height 23
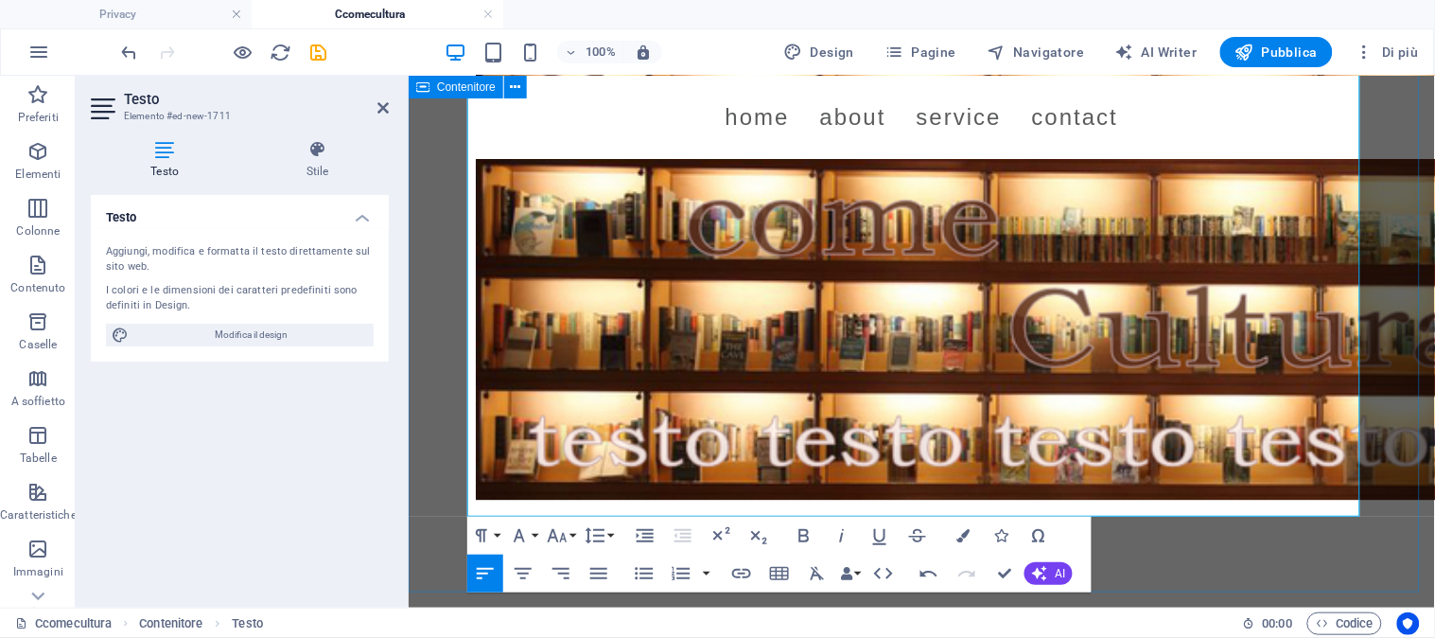
scroll to position [1112, 0]
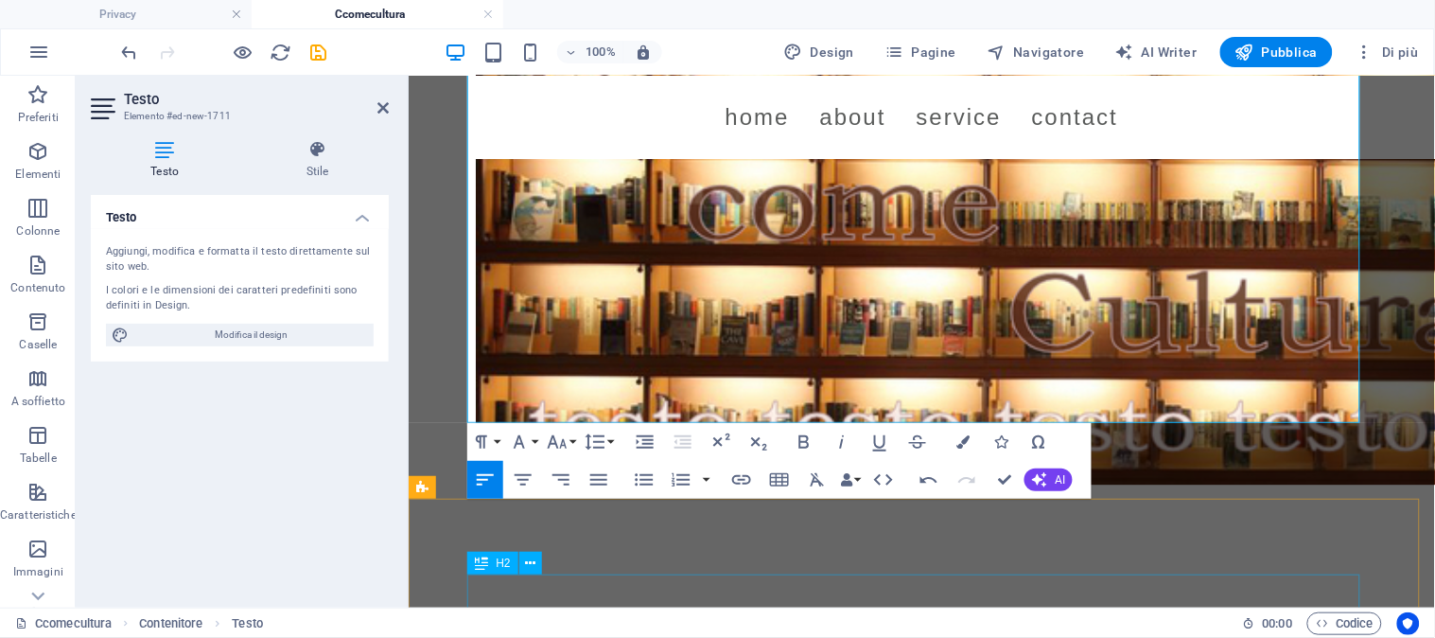
drag, startPoint x: 915, startPoint y: 598, endPoint x: 856, endPoint y: 504, distance: 110.5
click at [850, 515] on div "Menu Home About Service Contact C Come Cultura Nasce nell’estate 2025 da profes…" at bounding box center [921, 366] width 1026 height 2808
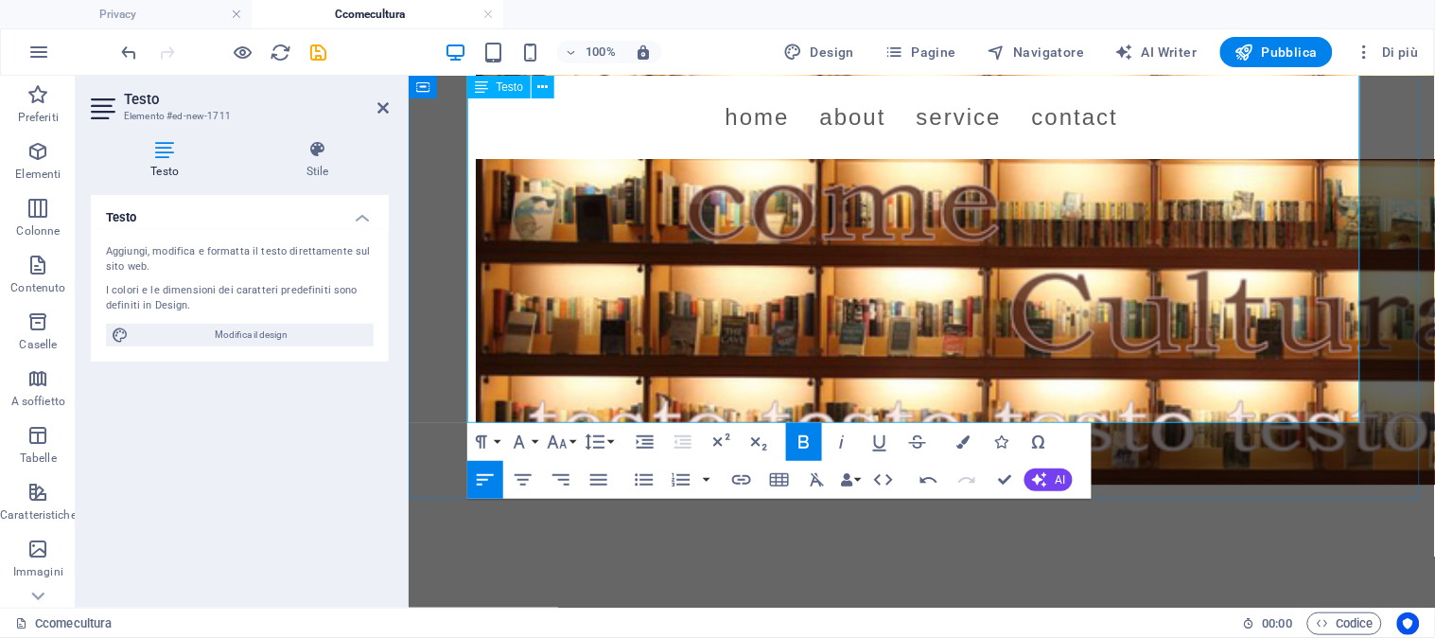
drag, startPoint x: 914, startPoint y: 321, endPoint x: 589, endPoint y: 319, distance: 324.5
